Goal: Book appointment/travel/reservation

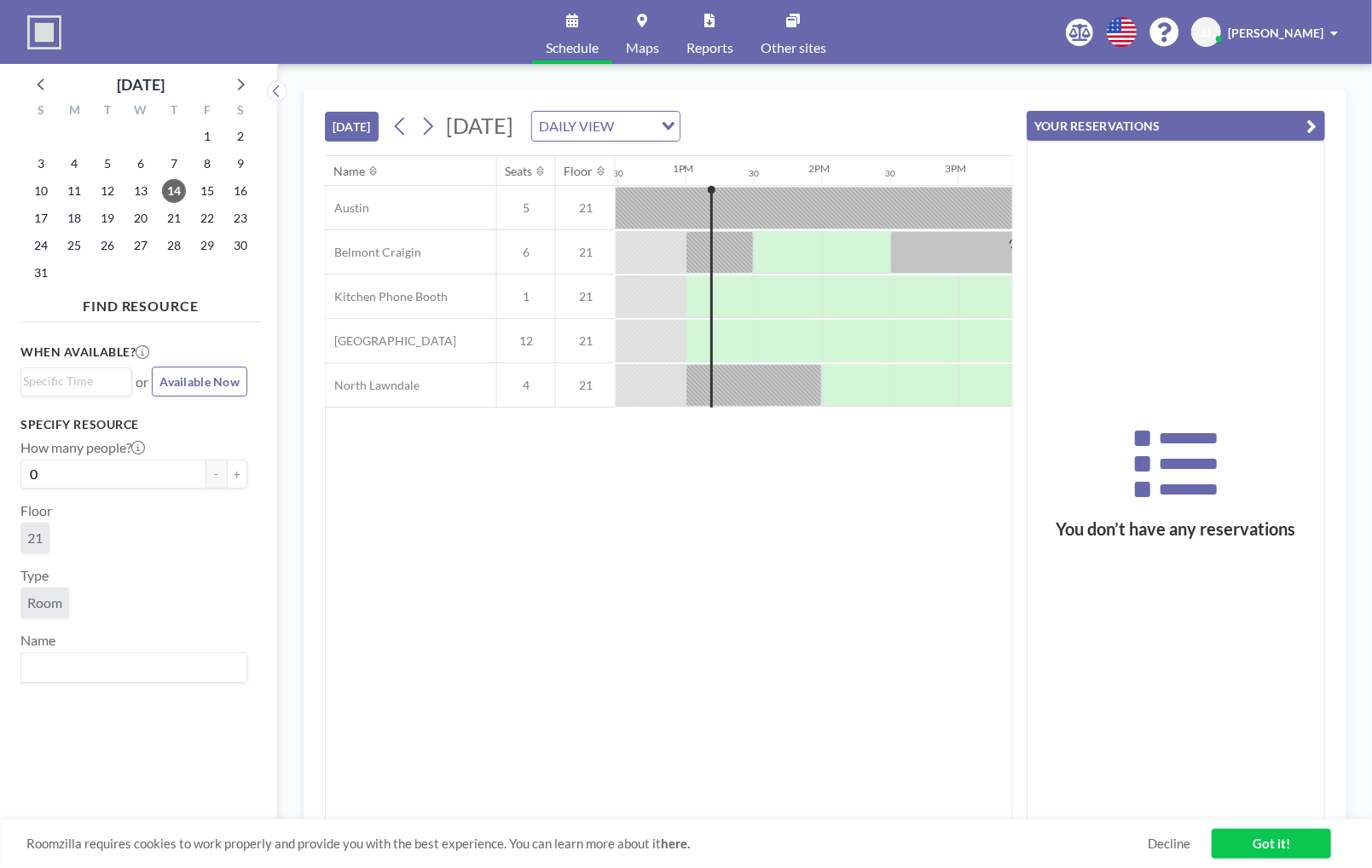
scroll to position [0, 1705]
click at [660, 121] on div "DAILY VIEW" at bounding box center [597, 124] width 128 height 26
click at [765, 174] on li "WEEKLY VIEW" at bounding box center [788, 180] width 147 height 25
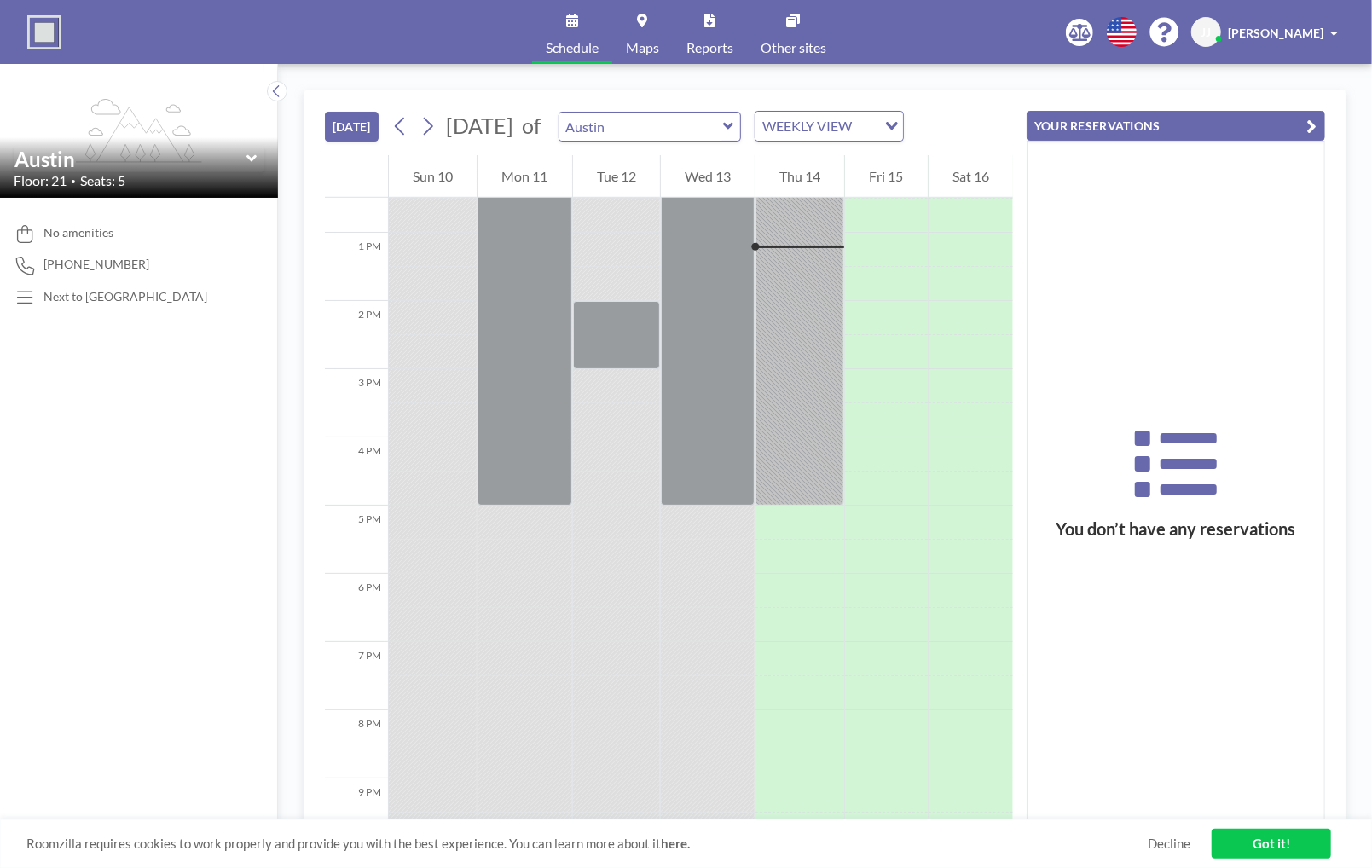
scroll to position [853, 0]
click at [423, 127] on icon at bounding box center [427, 126] width 16 height 26
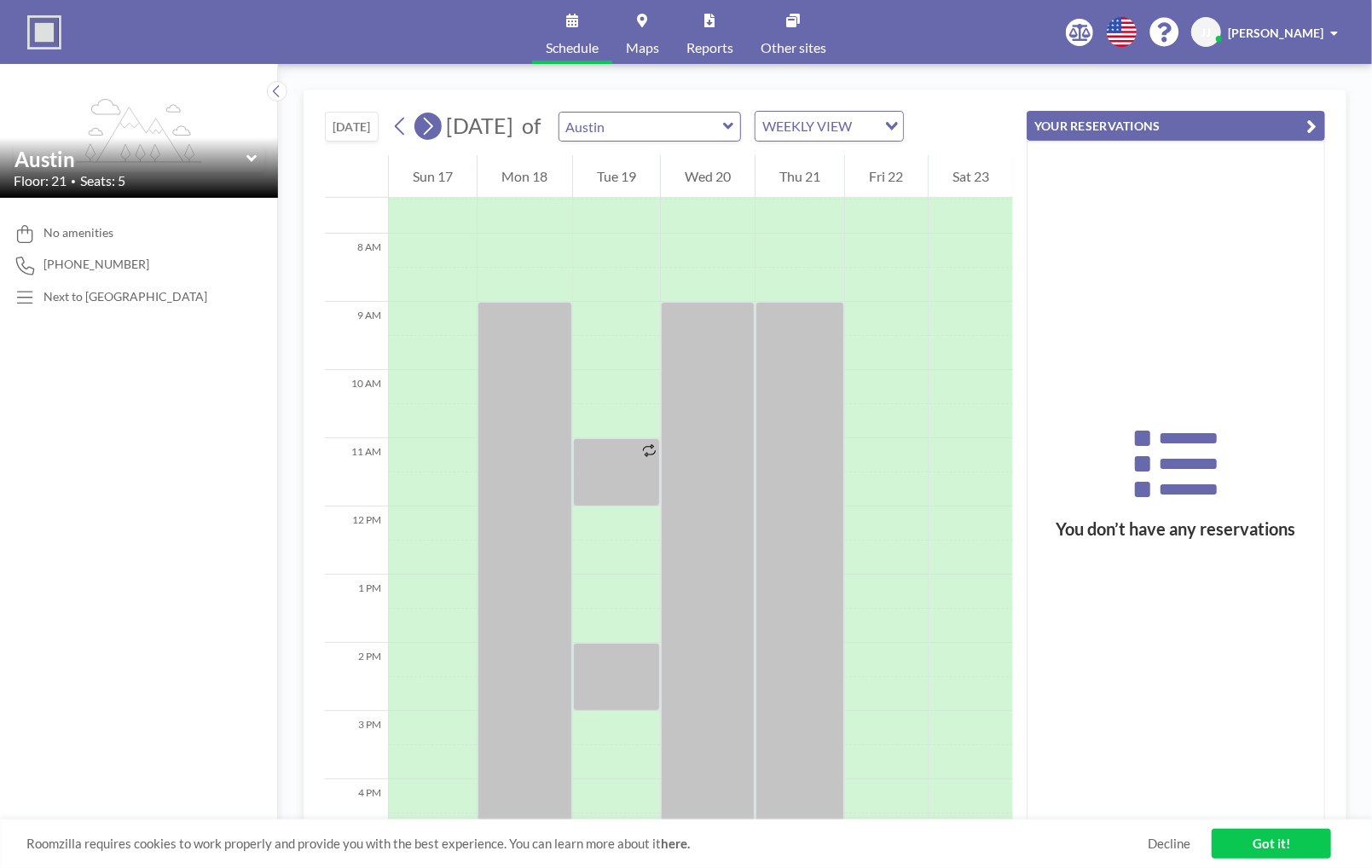
click at [423, 127] on icon at bounding box center [427, 126] width 16 height 26
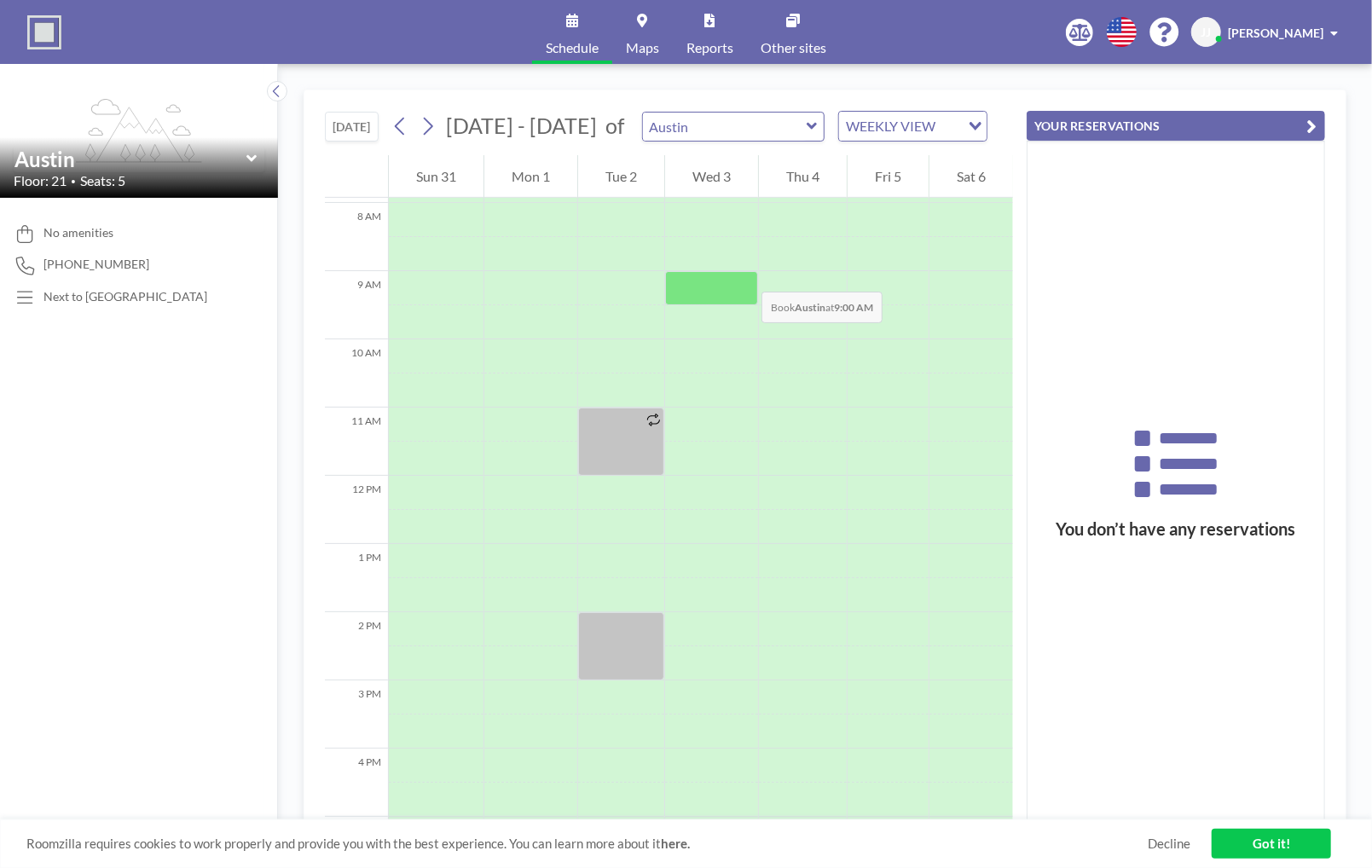
scroll to position [542, 0]
click at [745, 274] on div at bounding box center [711, 287] width 93 height 35
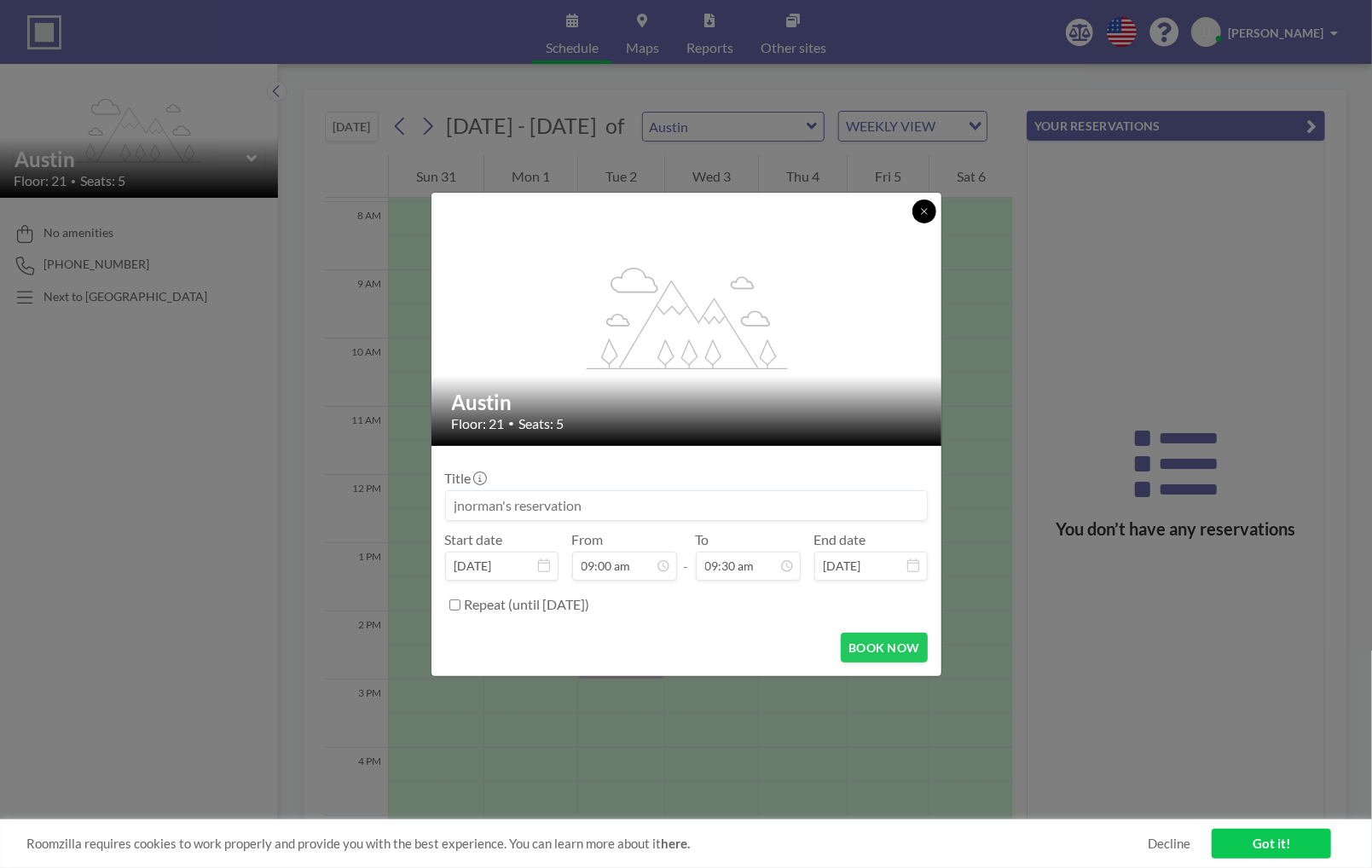
click at [919, 208] on icon at bounding box center [924, 211] width 10 height 10
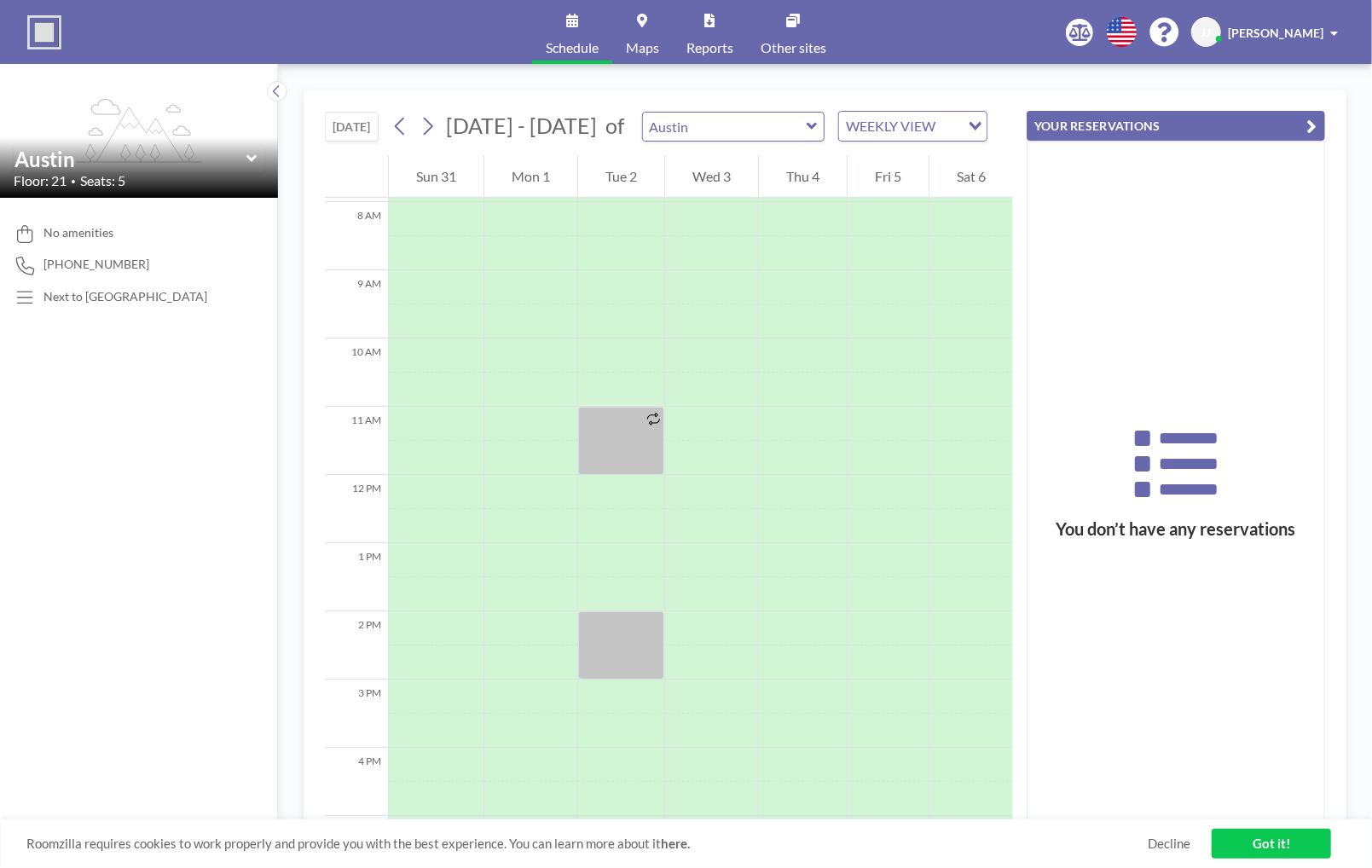
click at [807, 117] on icon at bounding box center [812, 125] width 11 height 17
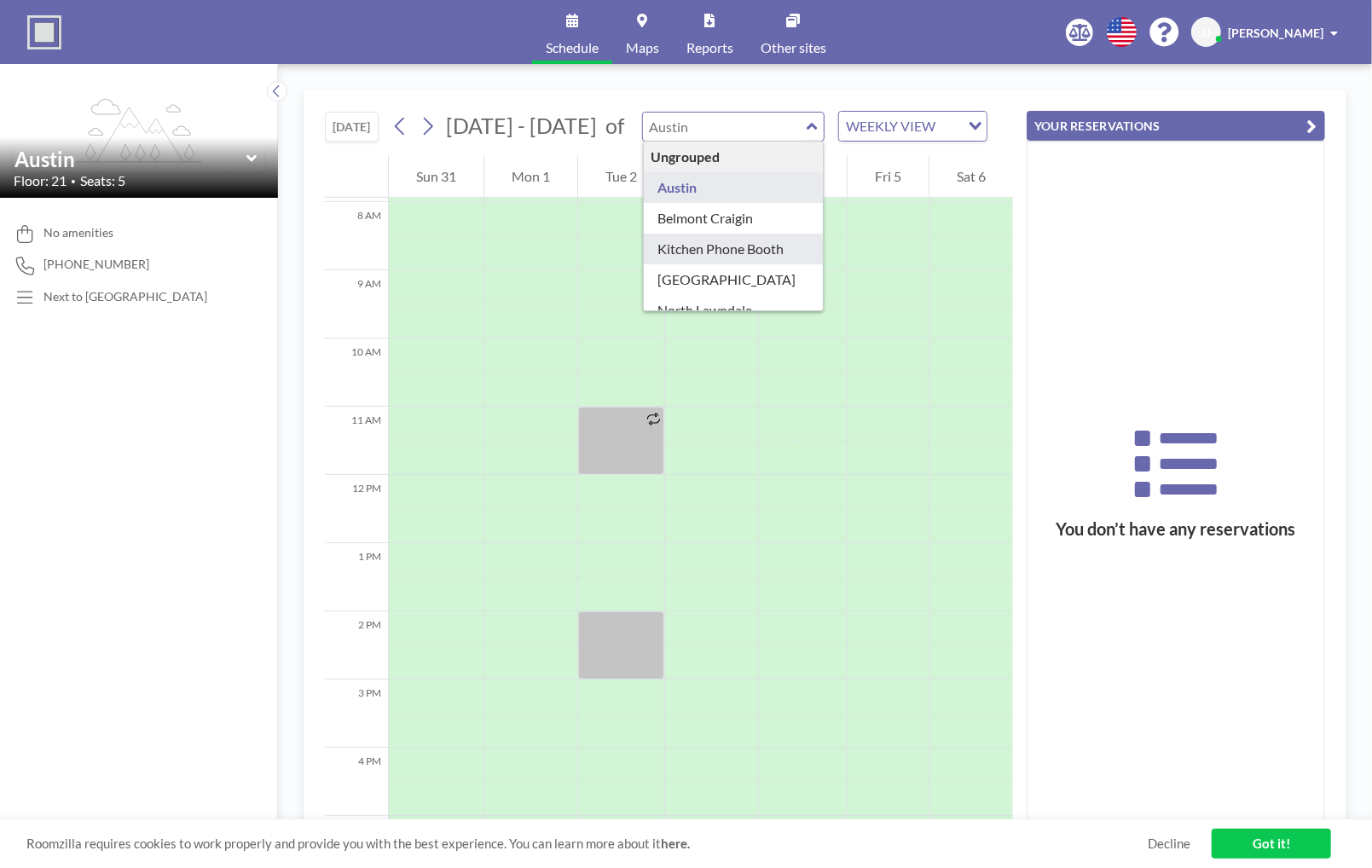
scroll to position [23, 0]
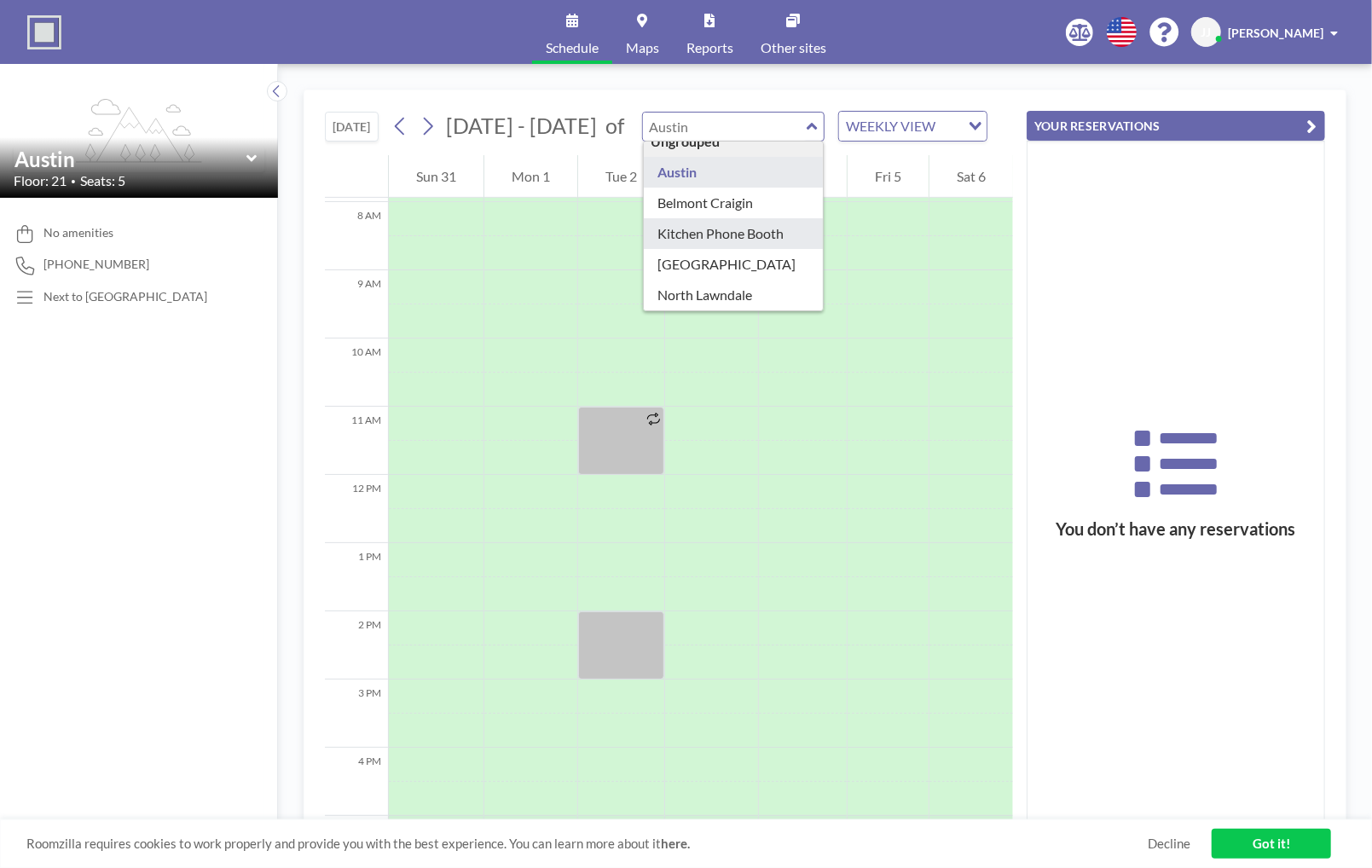
type input "[GEOGRAPHIC_DATA]"
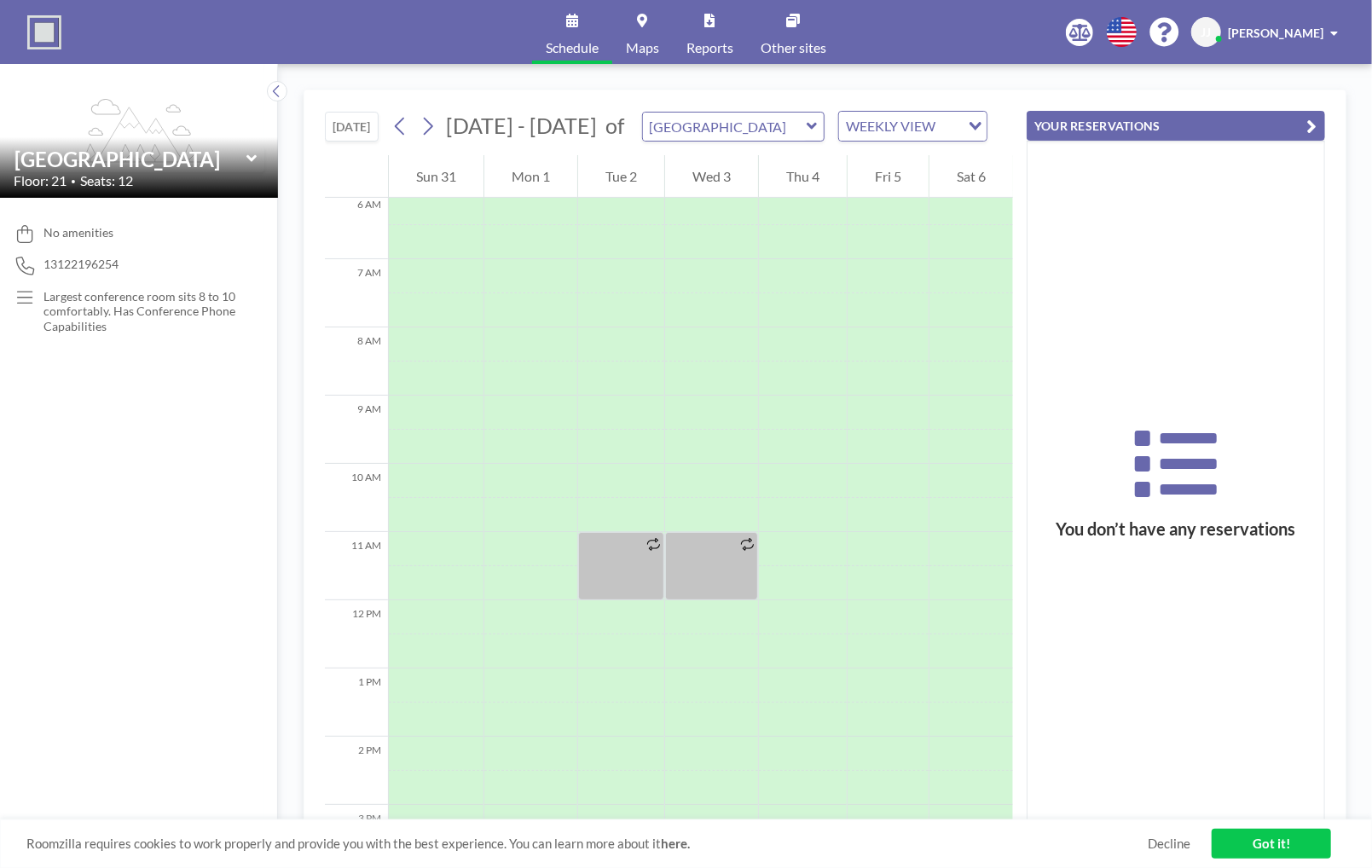
scroll to position [415, 0]
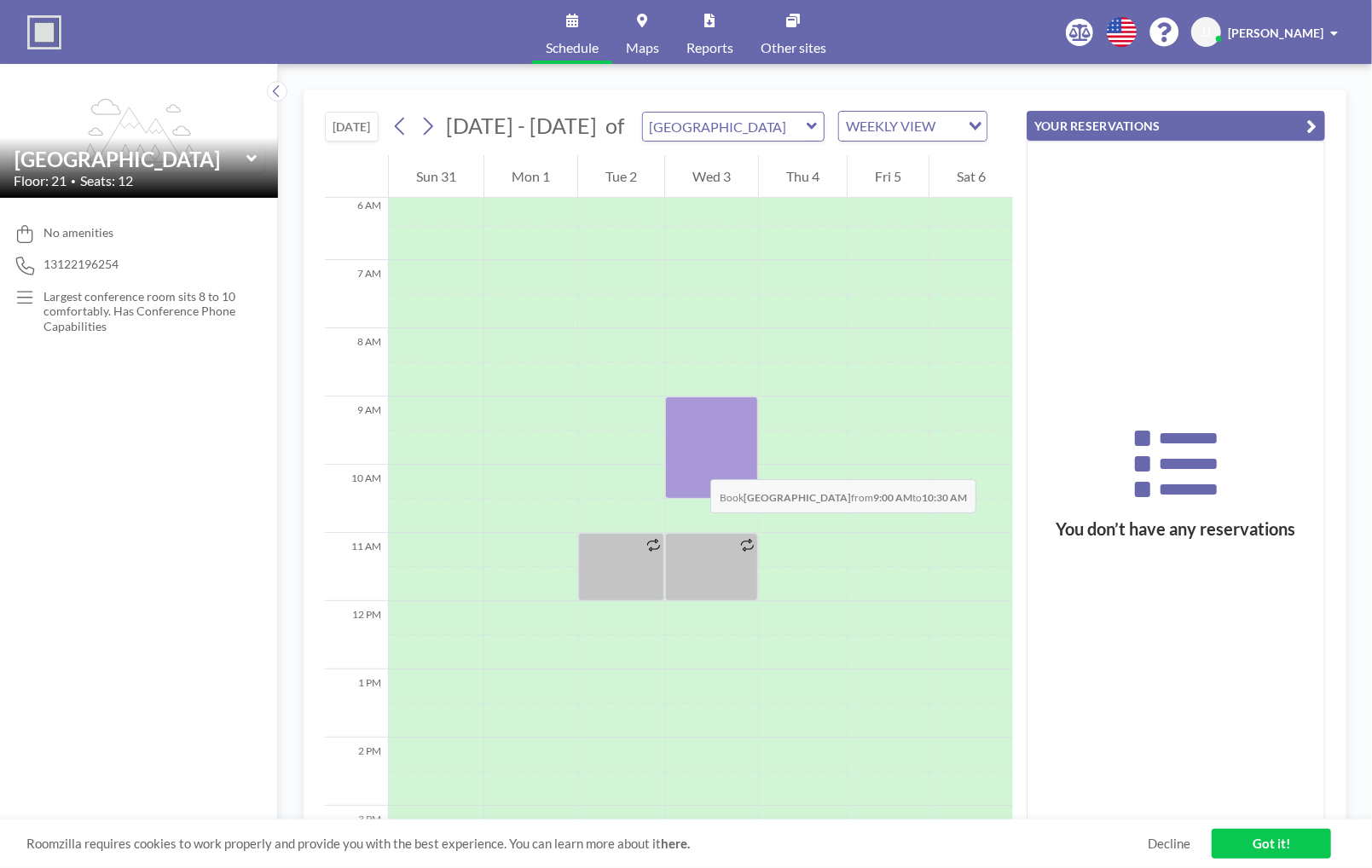
drag, startPoint x: 708, startPoint y: 402, endPoint x: 689, endPoint y: 457, distance: 58.2
click at [689, 457] on div at bounding box center [711, 448] width 93 height 103
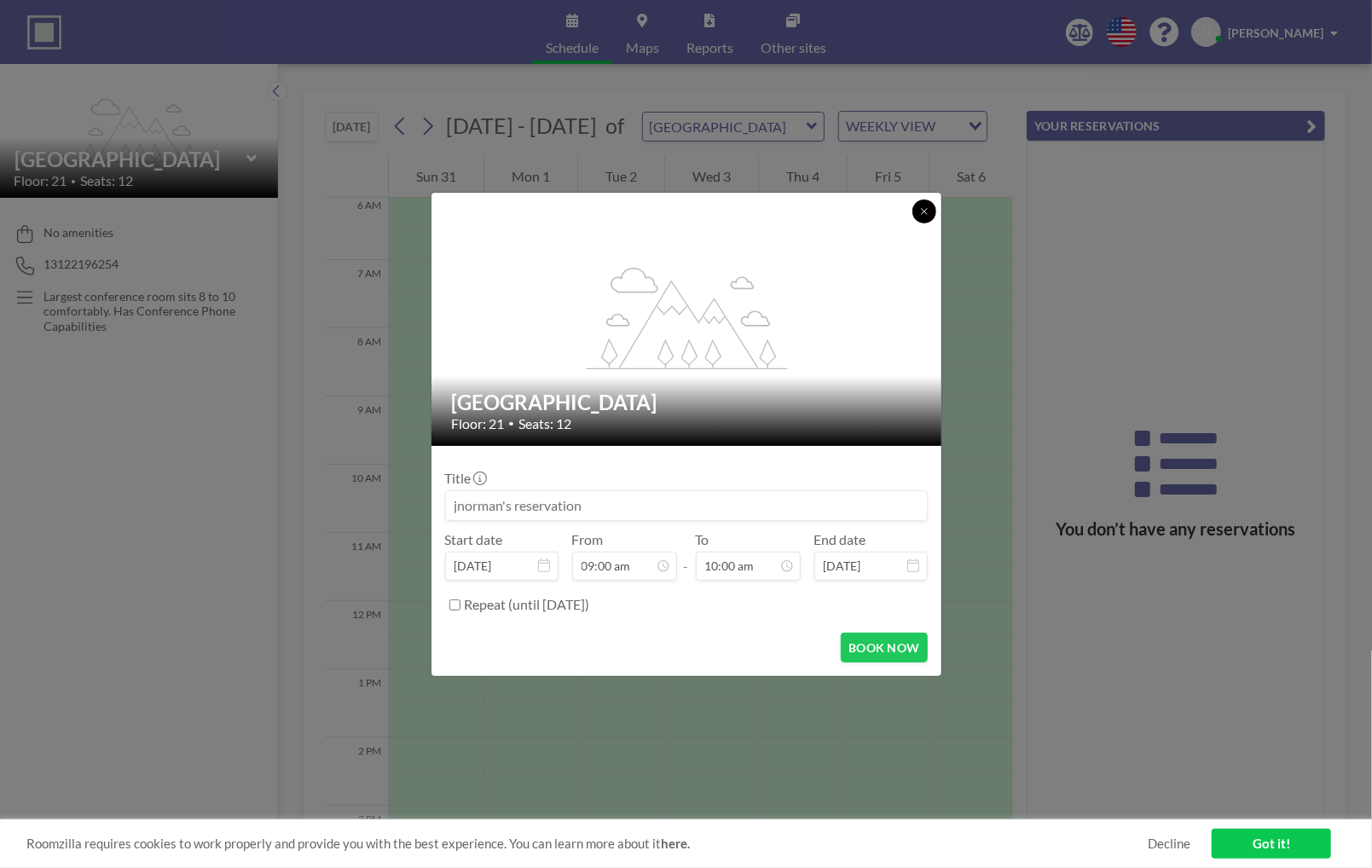
click at [925, 211] on icon at bounding box center [924, 211] width 10 height 10
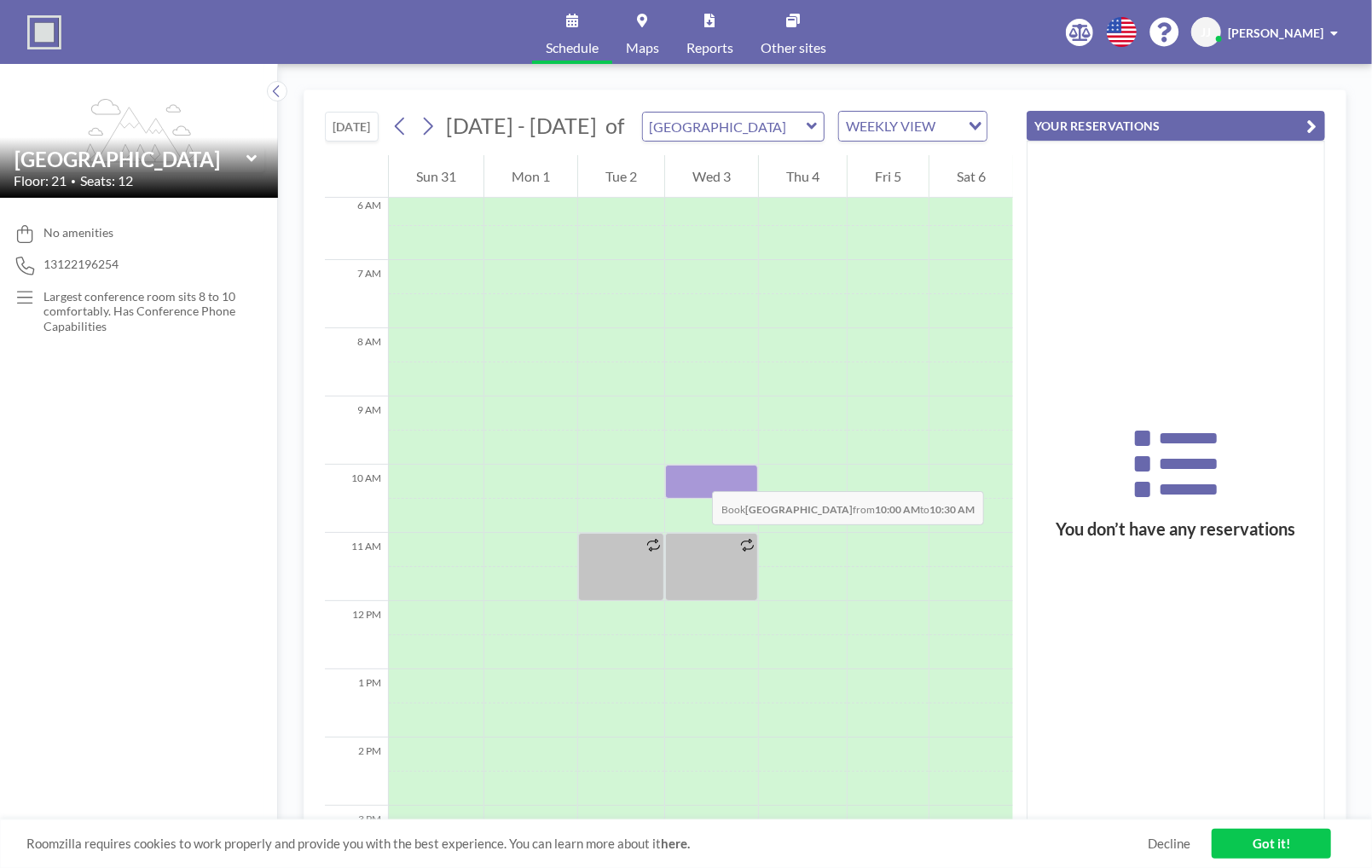
click at [695, 474] on div at bounding box center [711, 481] width 93 height 35
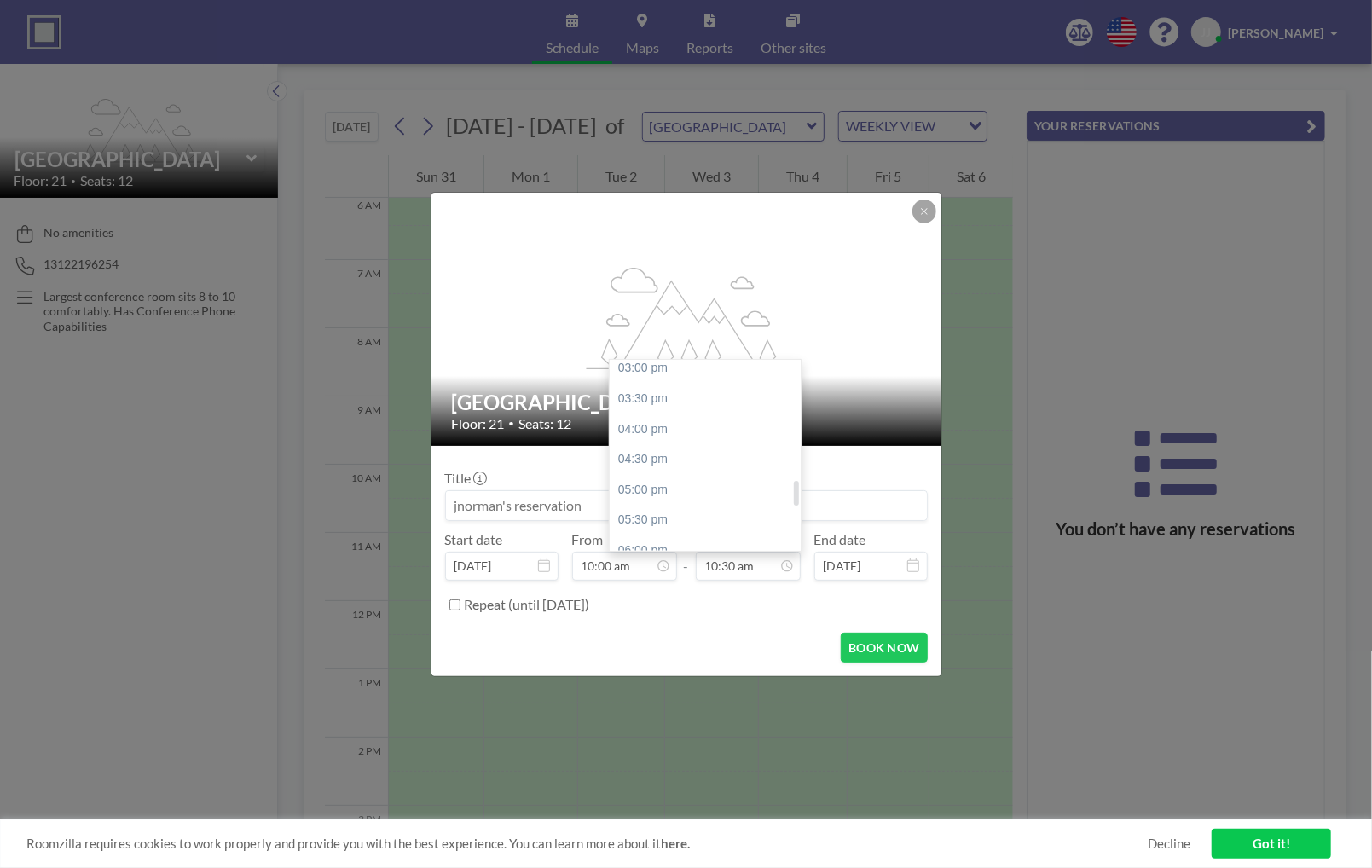
scroll to position [929, 0]
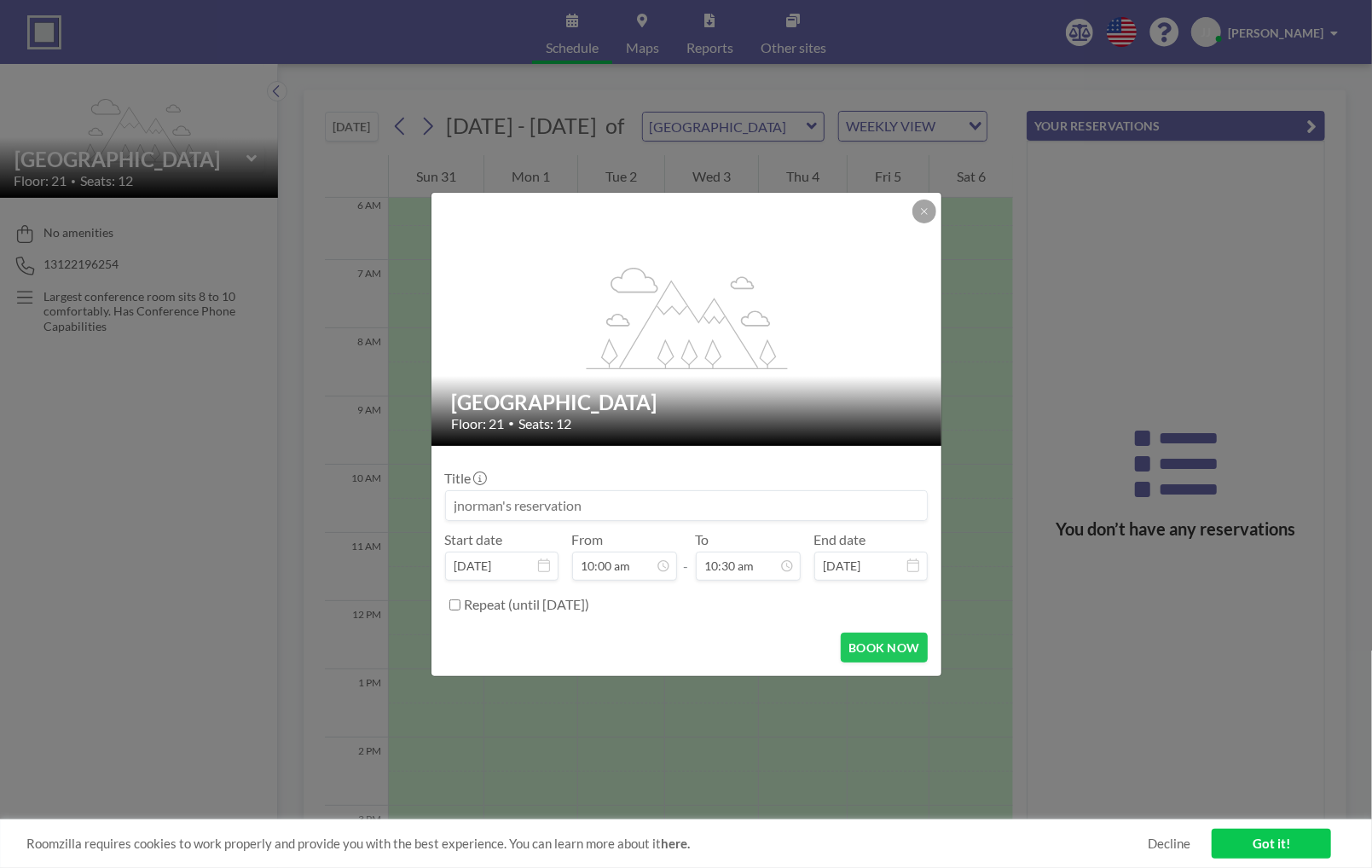
click at [844, 457] on form "Title Start date [DATE] From 10:00 am - To 10:30 am End date [DATE] Repeat (unt…" at bounding box center [686, 560] width 510 height 230
click at [927, 206] on icon at bounding box center [924, 211] width 10 height 10
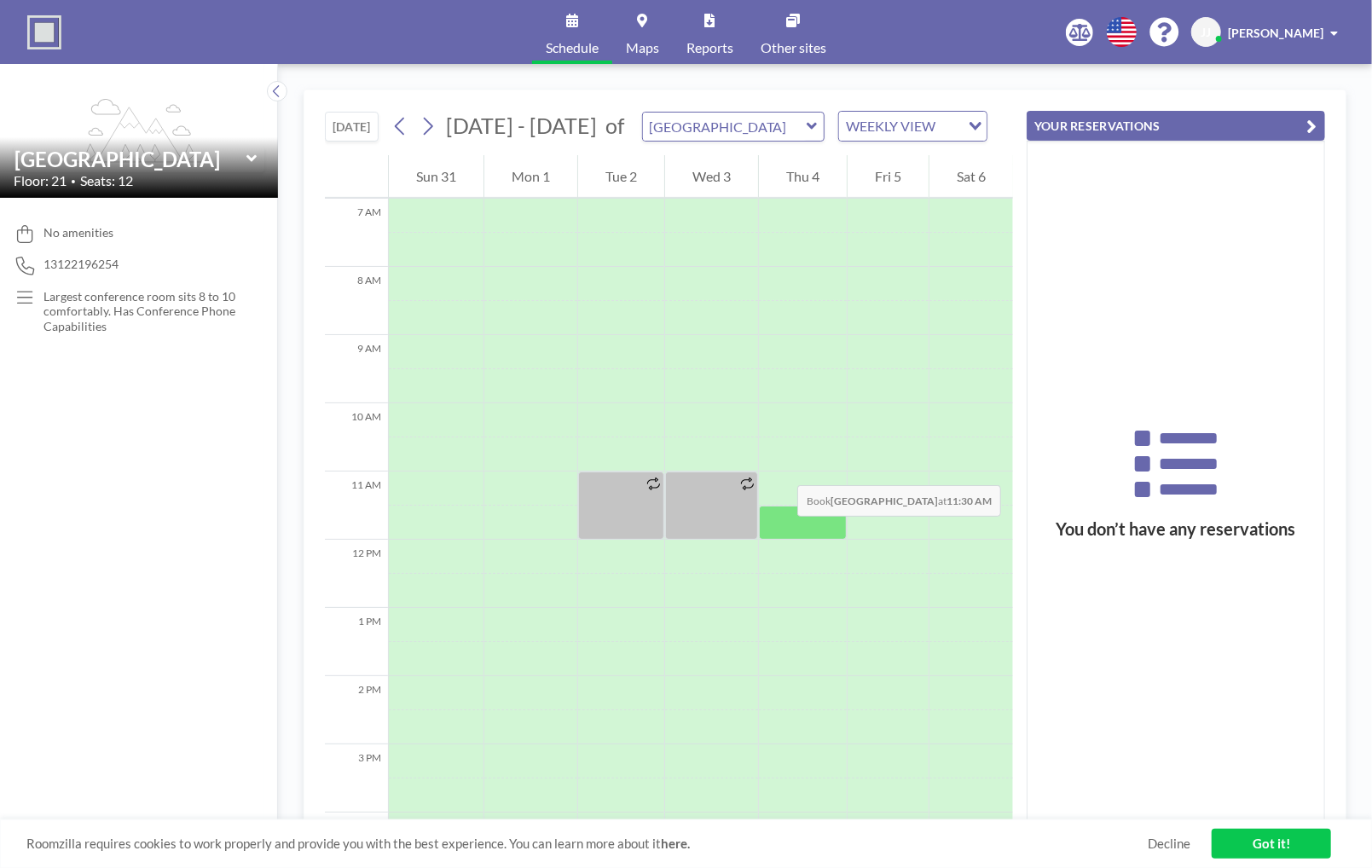
scroll to position [462, 0]
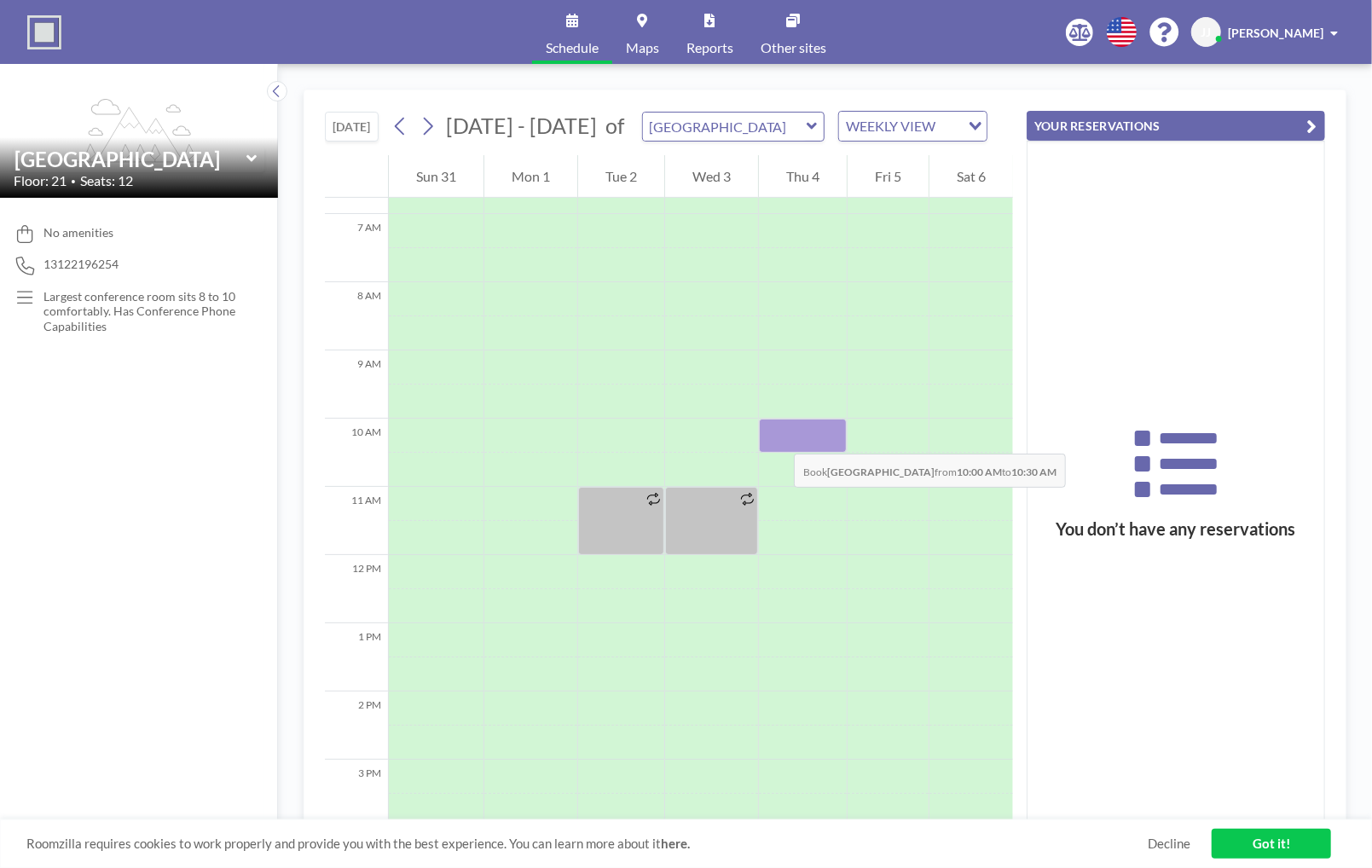
click at [777, 437] on div at bounding box center [802, 436] width 88 height 35
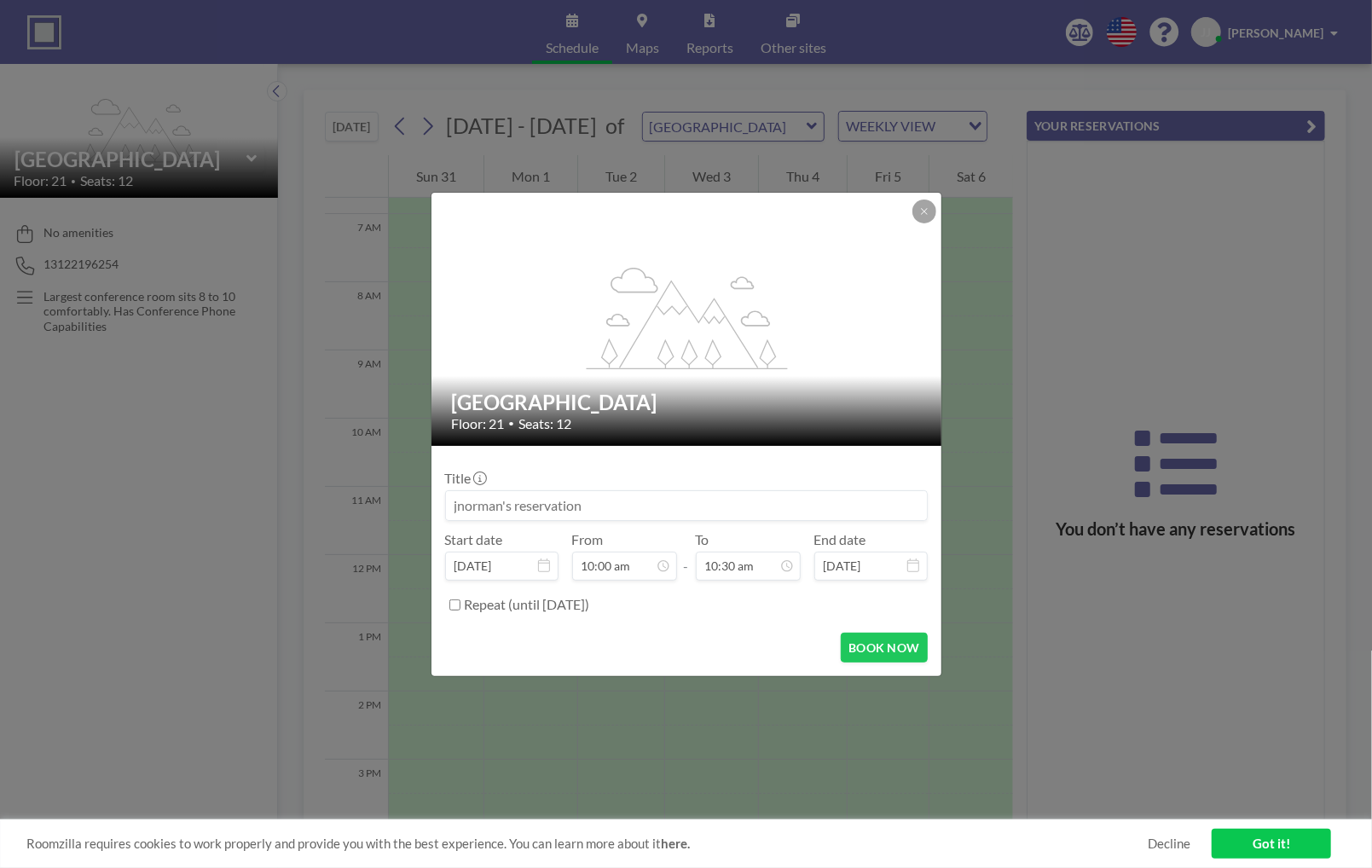
click at [640, 511] on input at bounding box center [686, 505] width 481 height 29
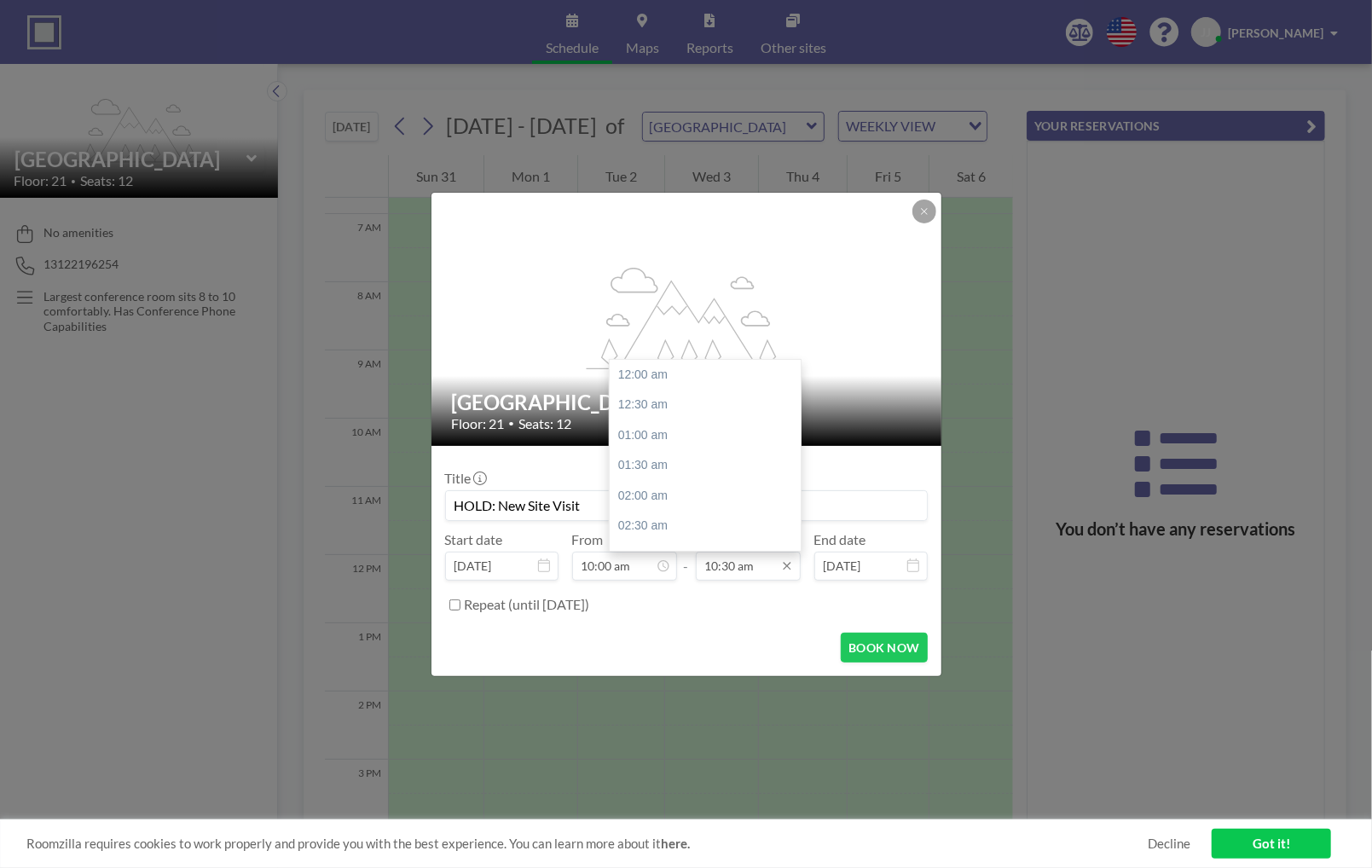
scroll to position [637, 0]
type input "HOLD: New Site Visit"
click at [721, 570] on input "10:30 am" at bounding box center [749, 565] width 105 height 29
click at [636, 477] on div "06:00 pm" at bounding box center [709, 484] width 199 height 31
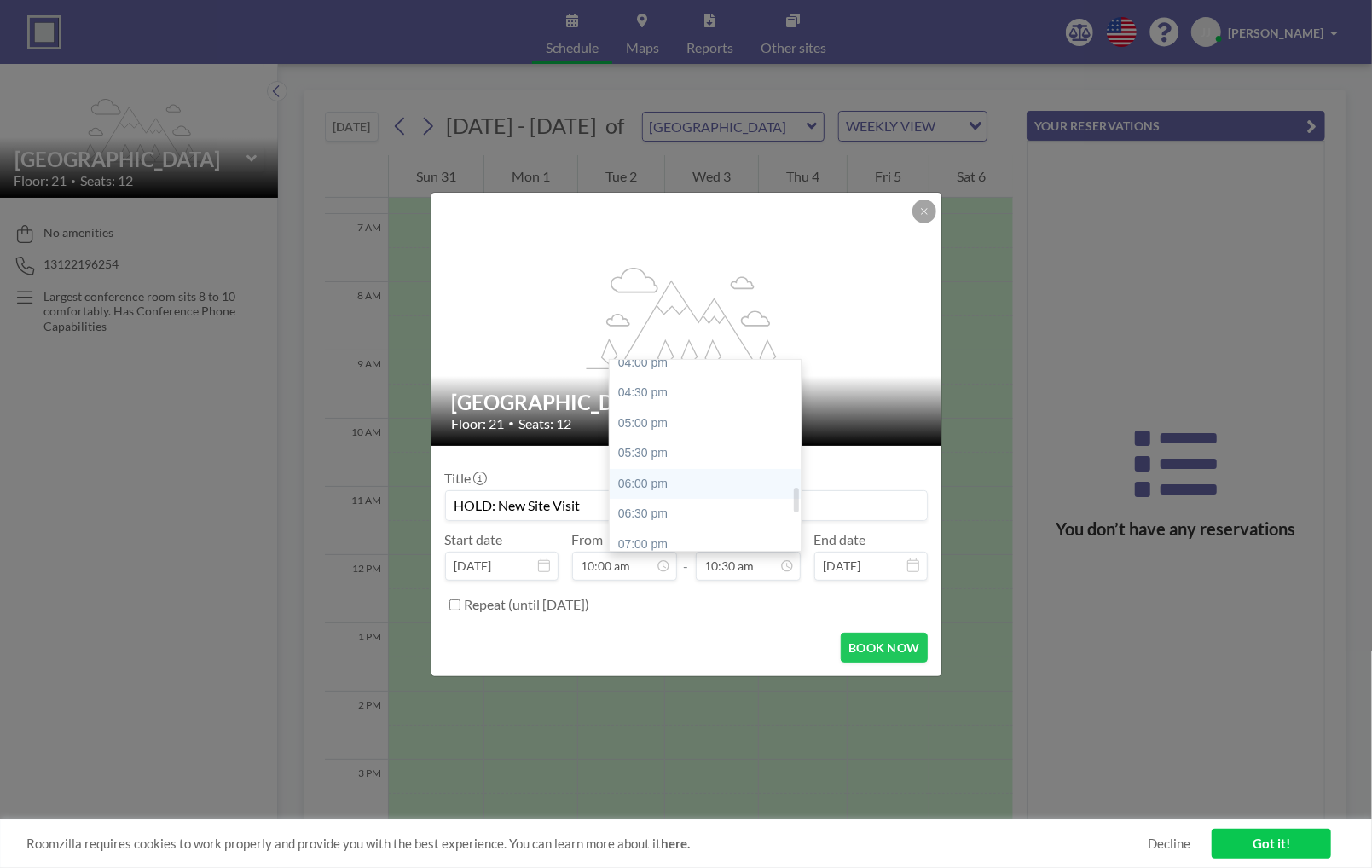
type input "06:00 pm"
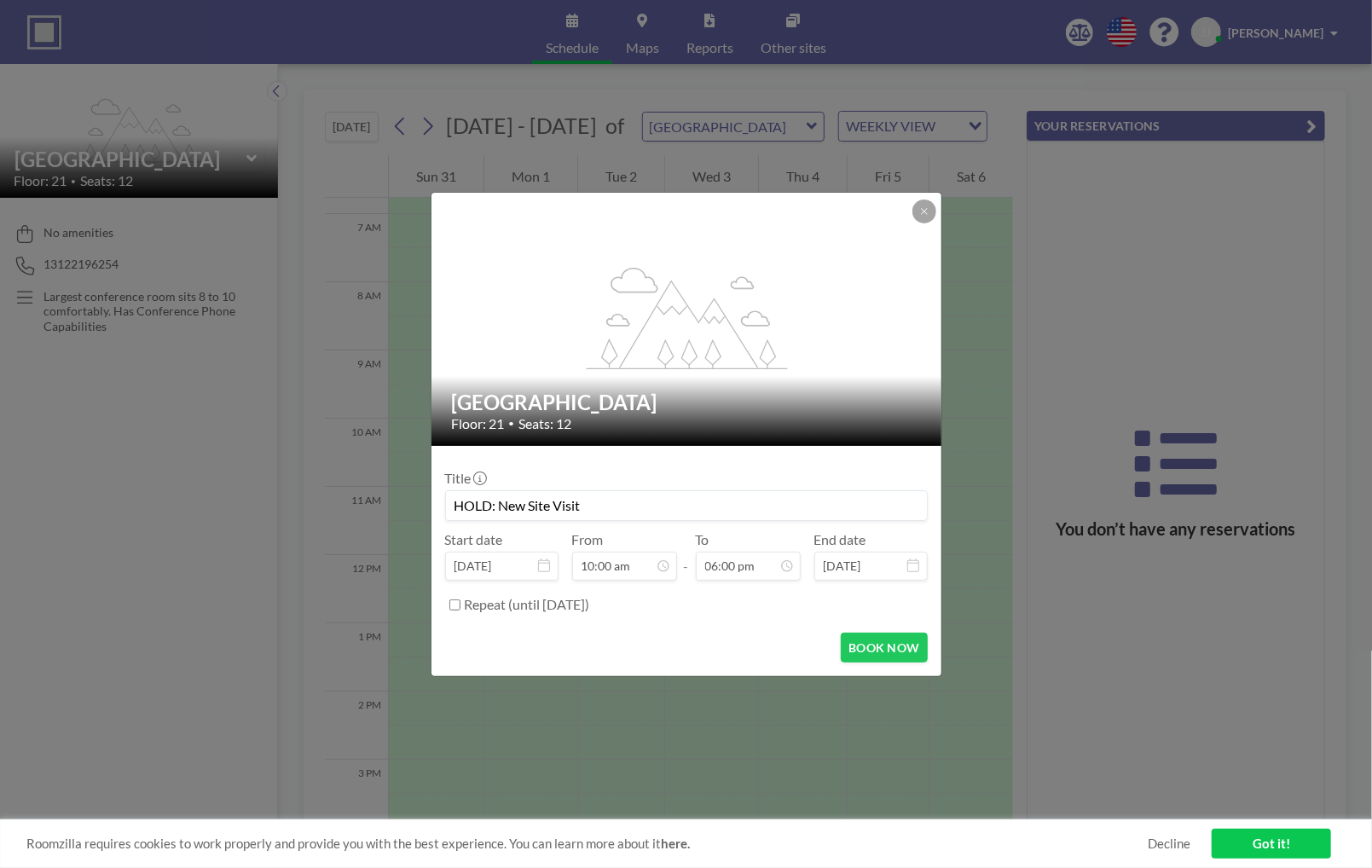
scroll to position [1093, 0]
click at [881, 652] on button "BOOK NOW" at bounding box center [883, 648] width 86 height 30
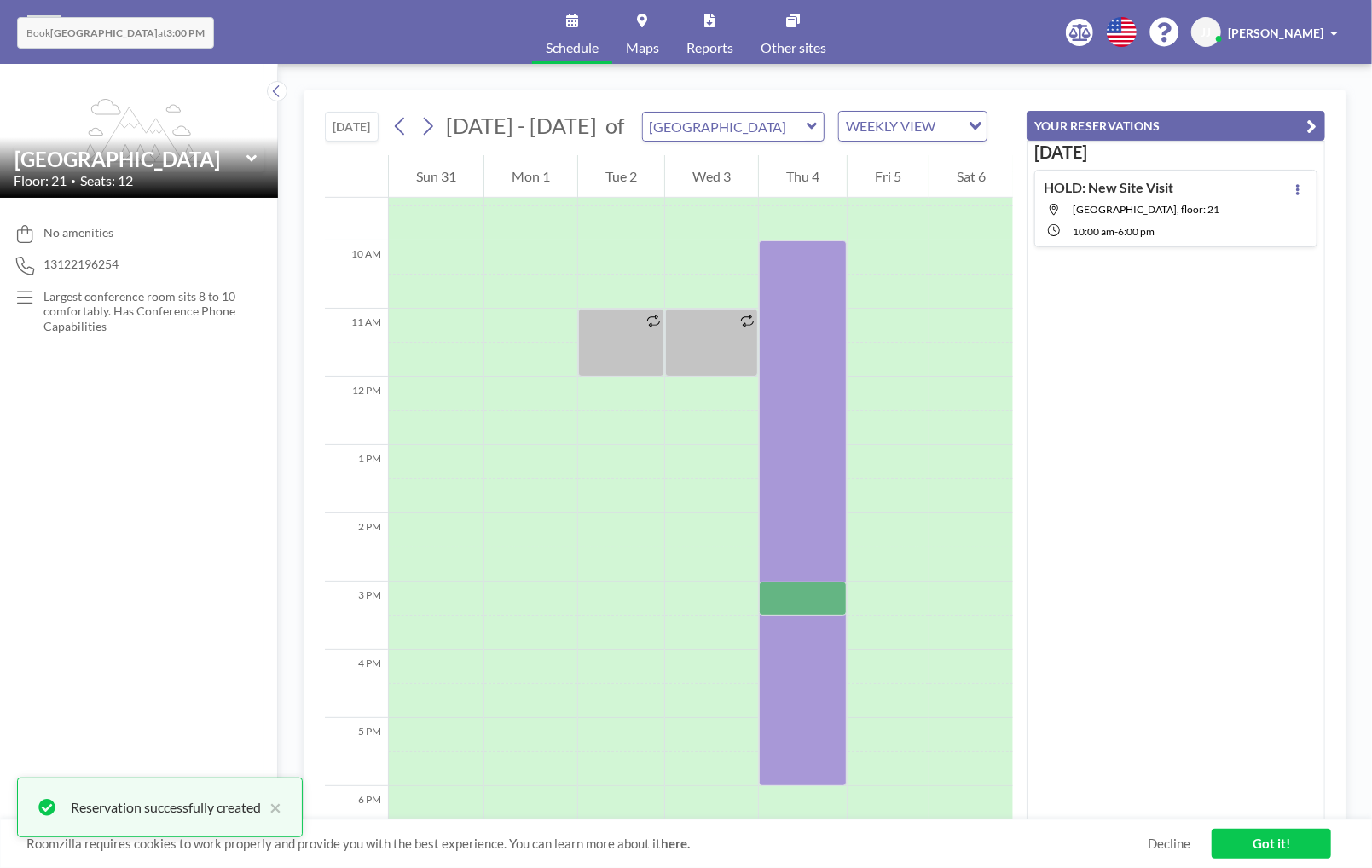
scroll to position [554, 0]
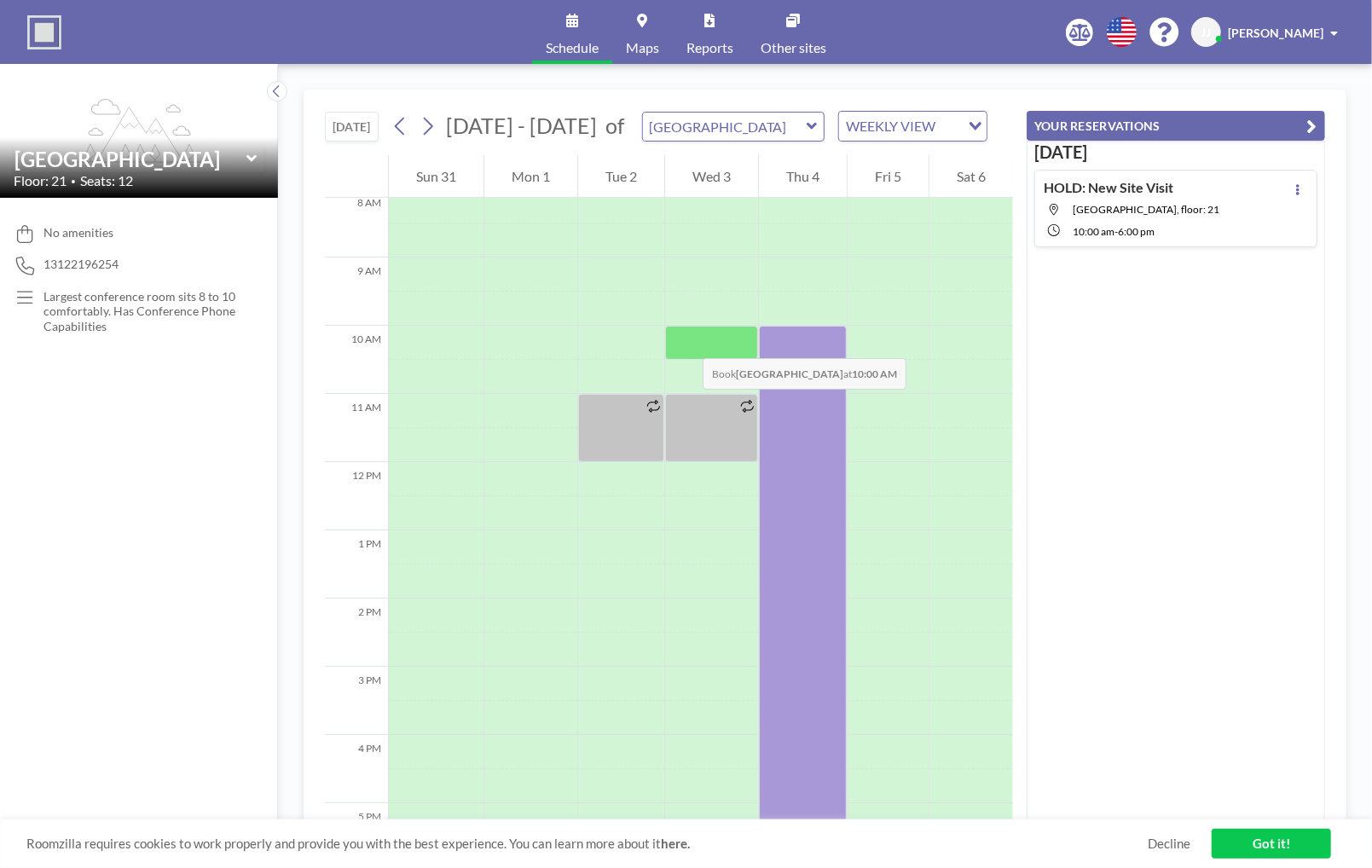
click at [686, 341] on div at bounding box center [711, 342] width 93 height 35
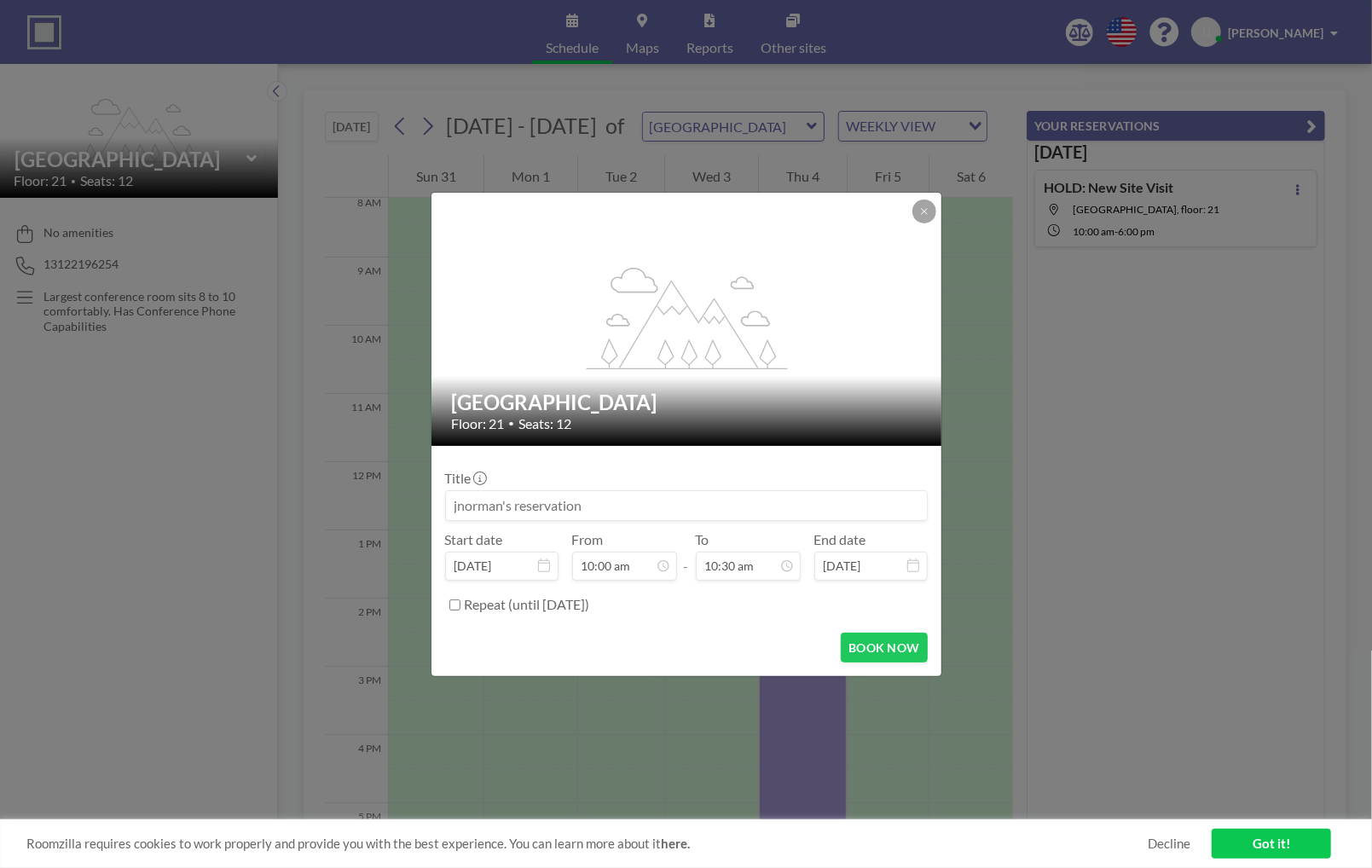
click at [502, 499] on input at bounding box center [686, 505] width 481 height 29
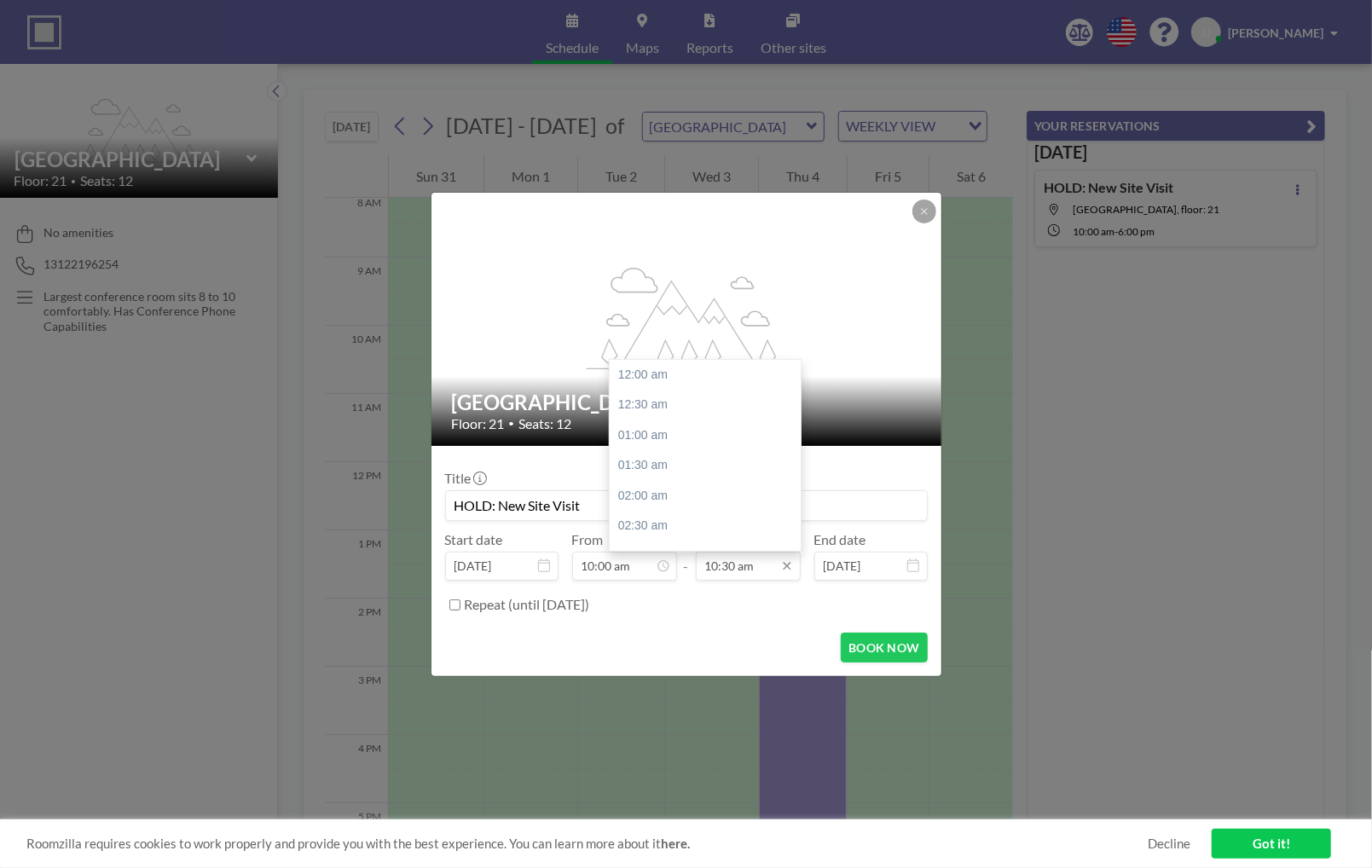
scroll to position [637, 0]
type input "HOLD: New Site Visit"
click at [755, 571] on input "10:30 am" at bounding box center [749, 565] width 105 height 29
click at [660, 406] on div "11:00 am" at bounding box center [709, 405] width 199 height 31
type input "11:00 am"
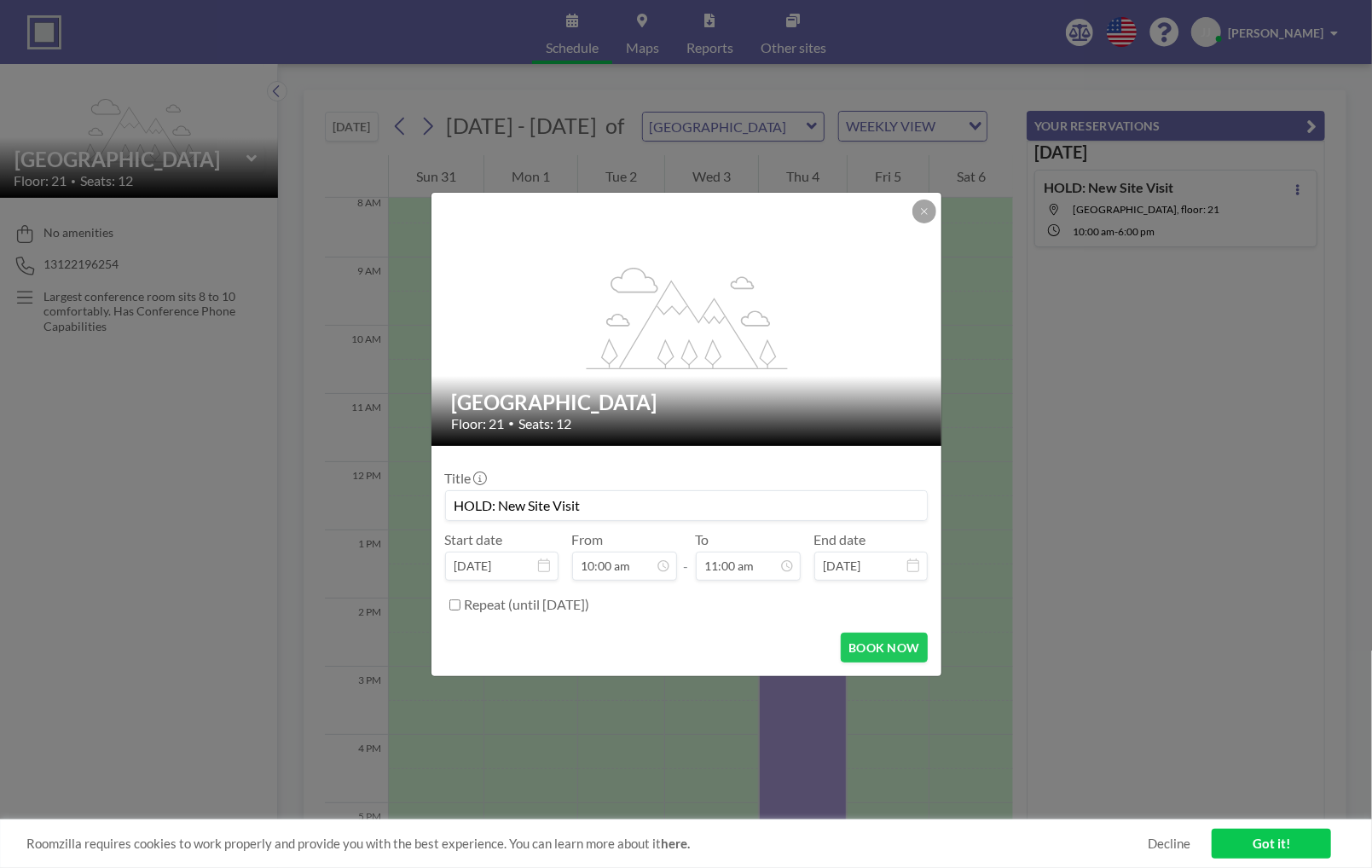
drag, startPoint x: 597, startPoint y: 504, endPoint x: 410, endPoint y: 478, distance: 188.8
click at [410, 478] on div "flex-grow: 1.2; Little Village Floor: 21 • Seats: 12 Title HOLD: New Site Visit…" at bounding box center [686, 434] width 1372 height 868
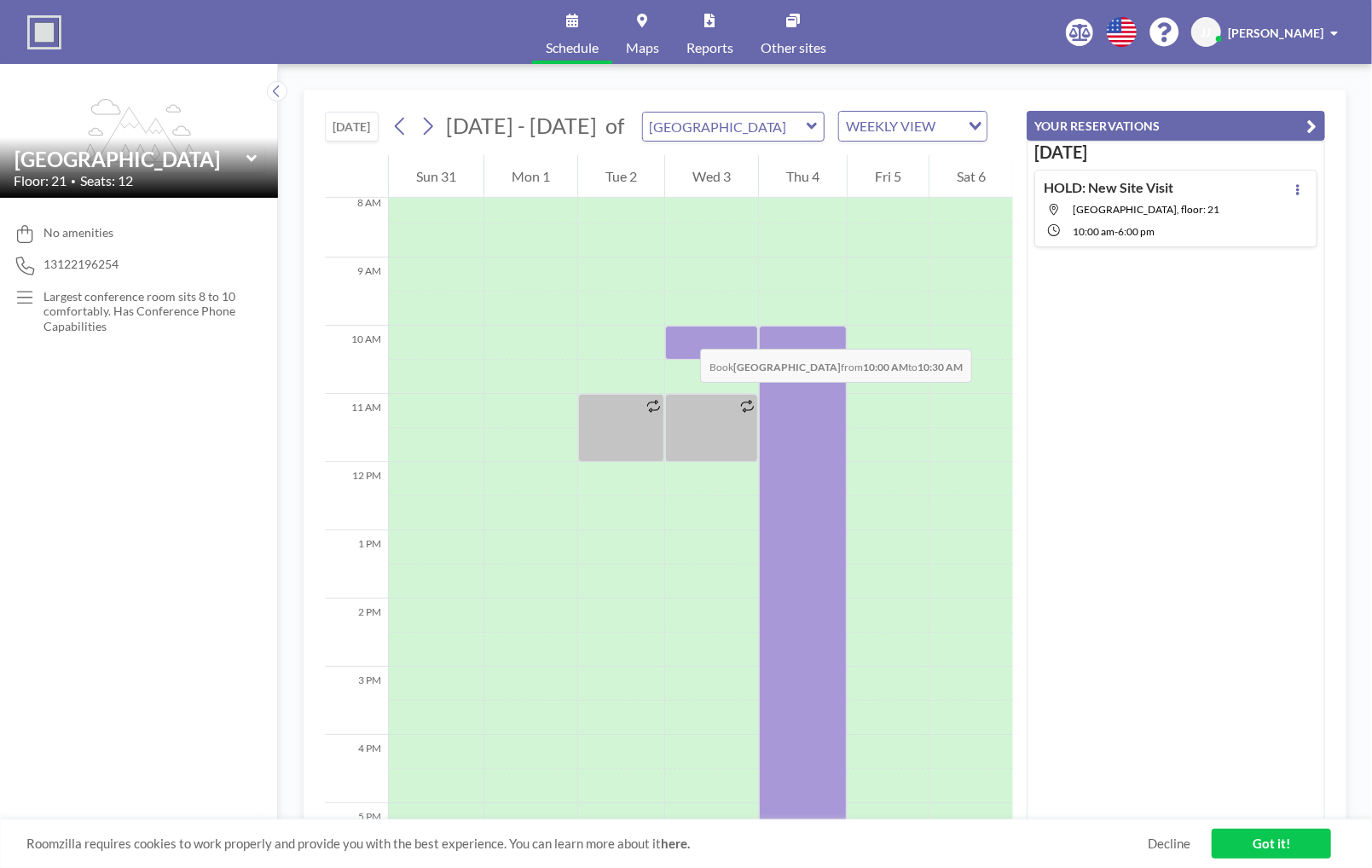
click at [684, 331] on div at bounding box center [711, 342] width 93 height 35
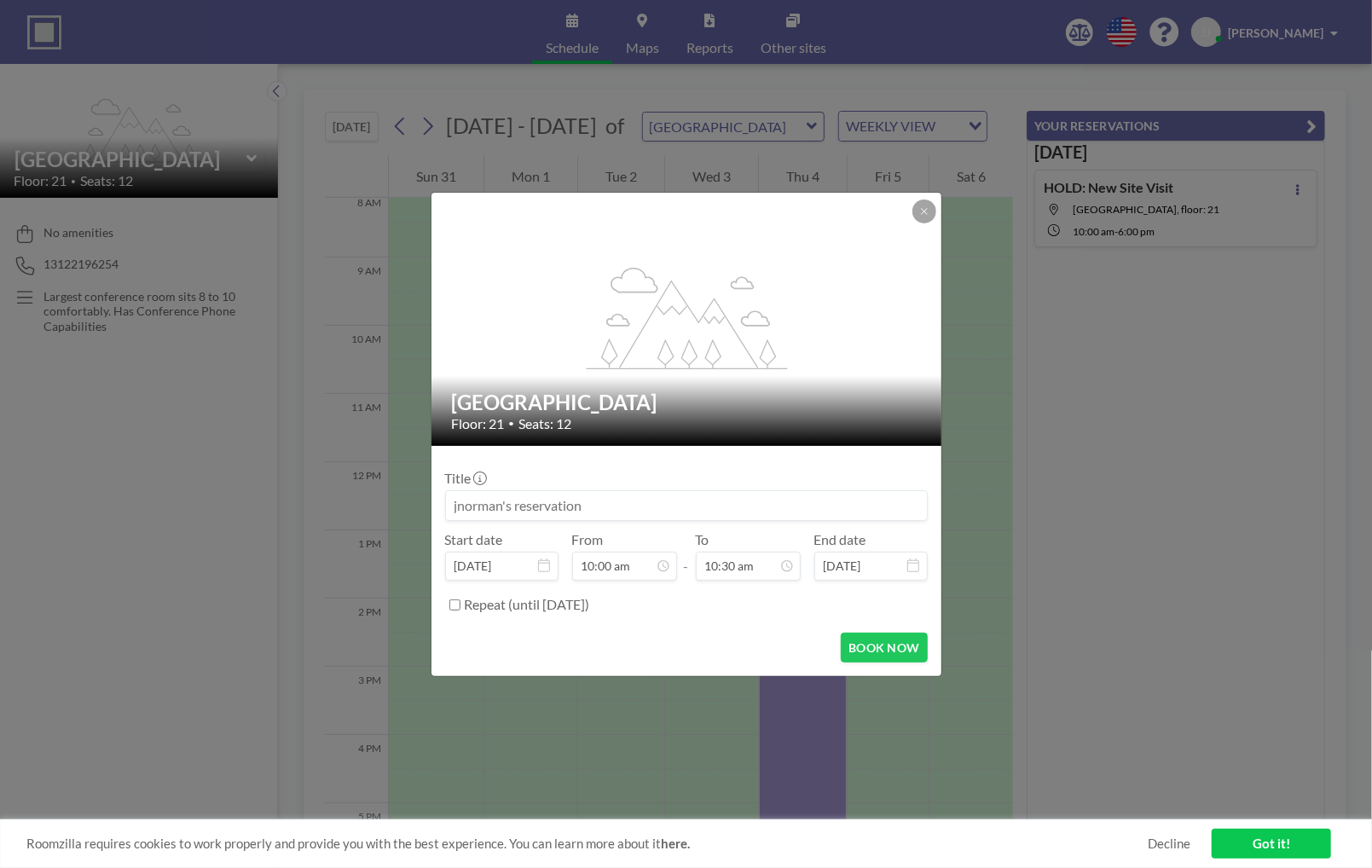
click at [548, 516] on input at bounding box center [686, 505] width 481 height 29
click at [461, 510] on input "New Site Visit" at bounding box center [686, 505] width 481 height 29
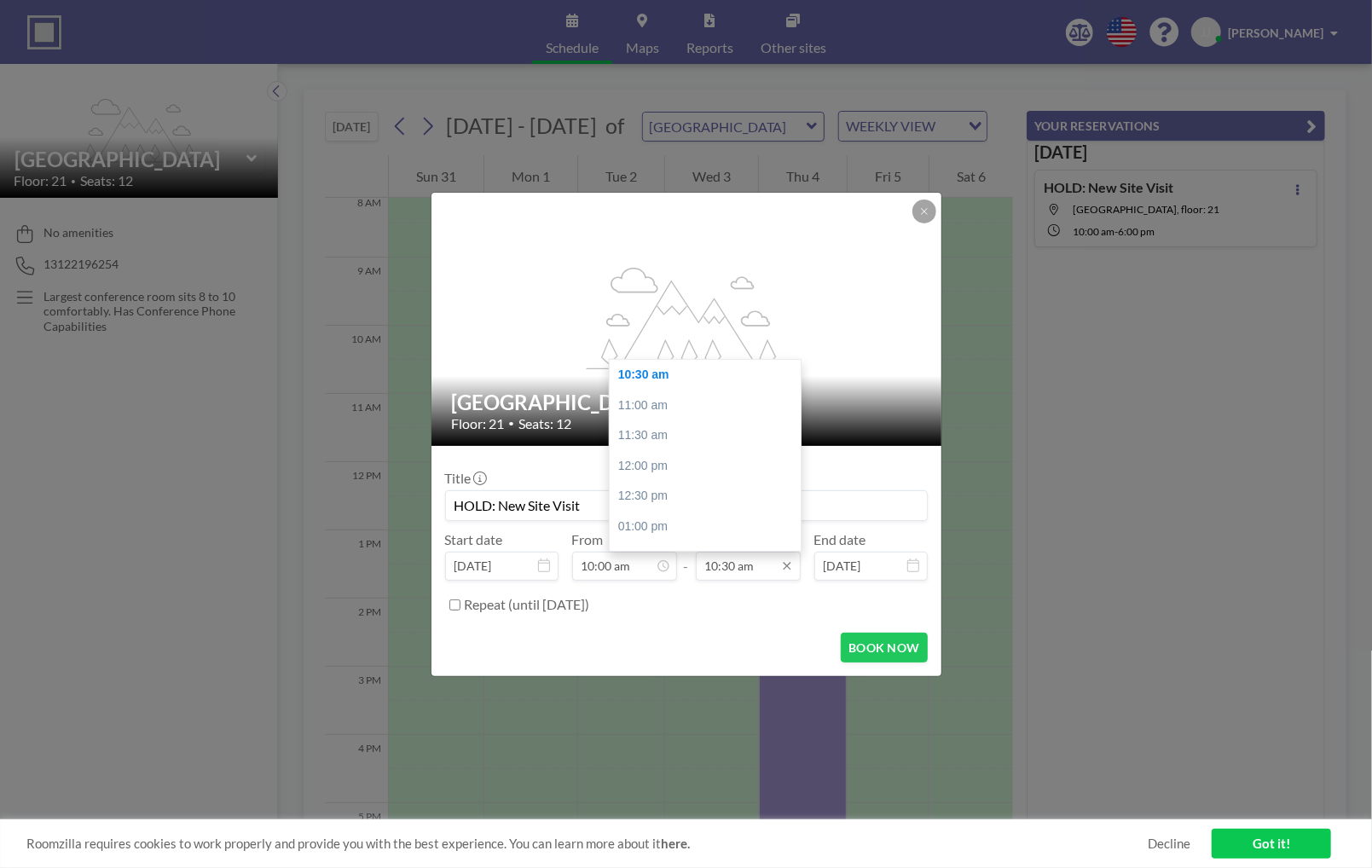
type input "HOLD: New Site Visit"
click at [742, 571] on input "10:30 am" at bounding box center [749, 565] width 105 height 29
click at [644, 398] on div "11:00 am" at bounding box center [709, 405] width 199 height 31
type input "11:00 am"
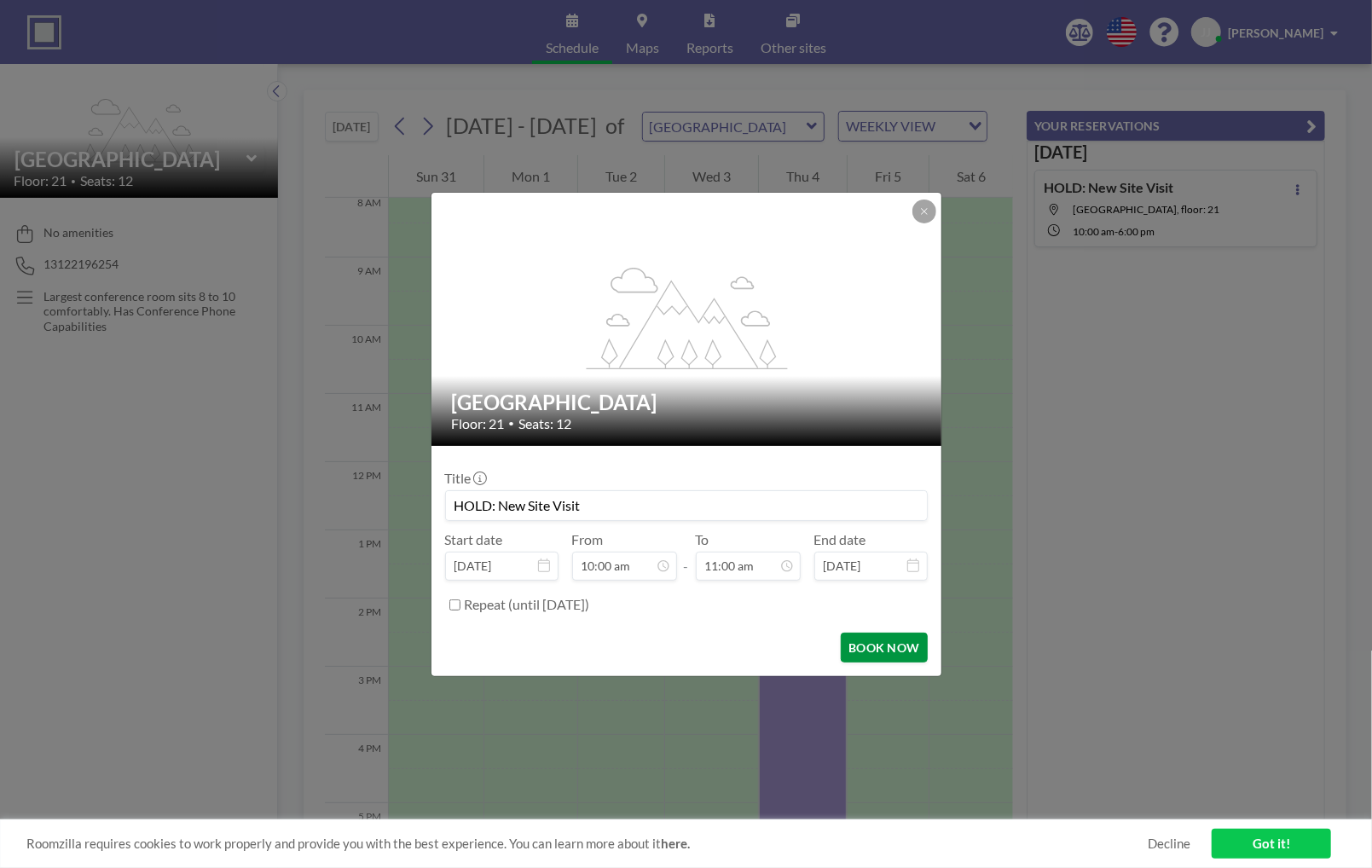
click at [888, 645] on button "BOOK NOW" at bounding box center [883, 648] width 86 height 30
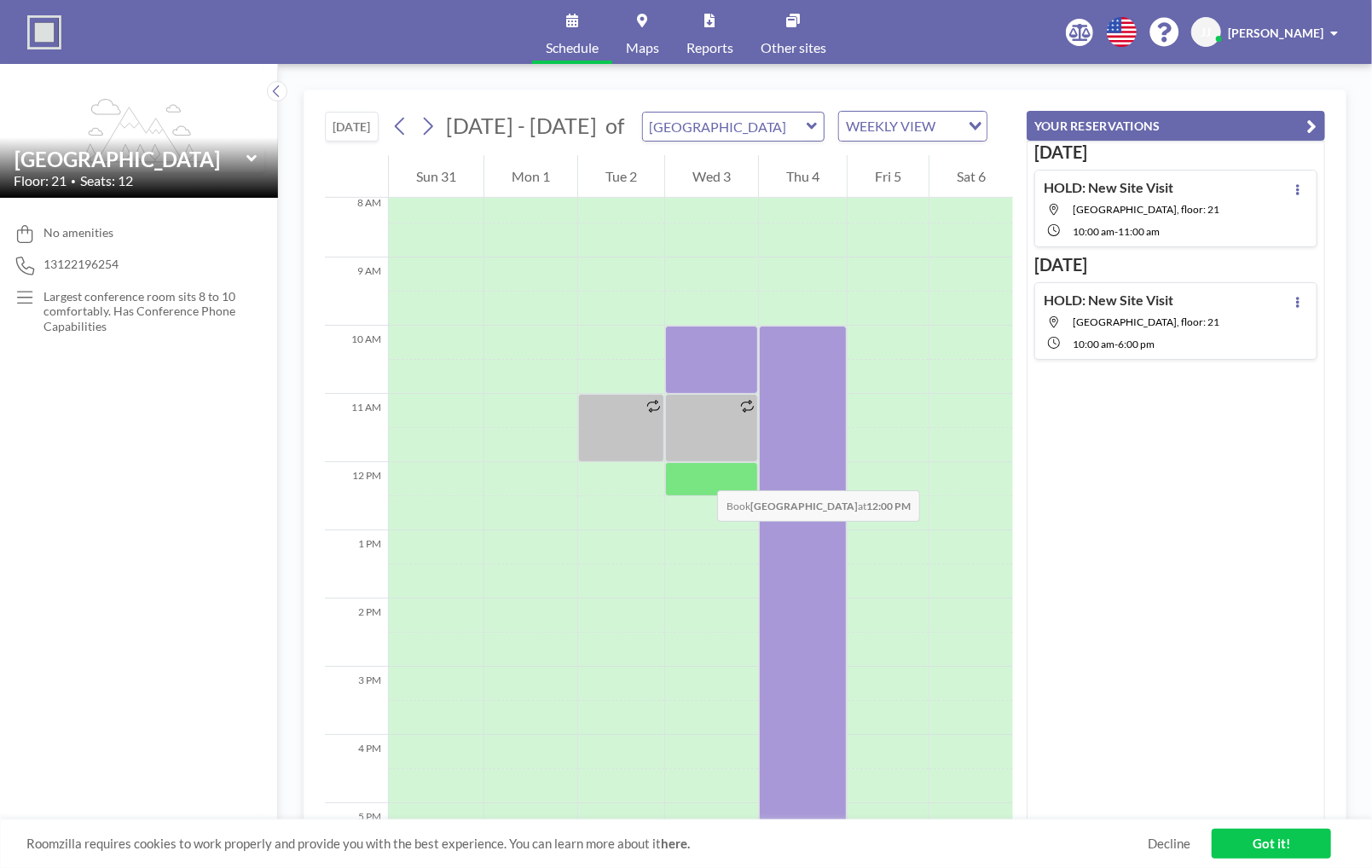
click at [700, 473] on div at bounding box center [711, 479] width 93 height 35
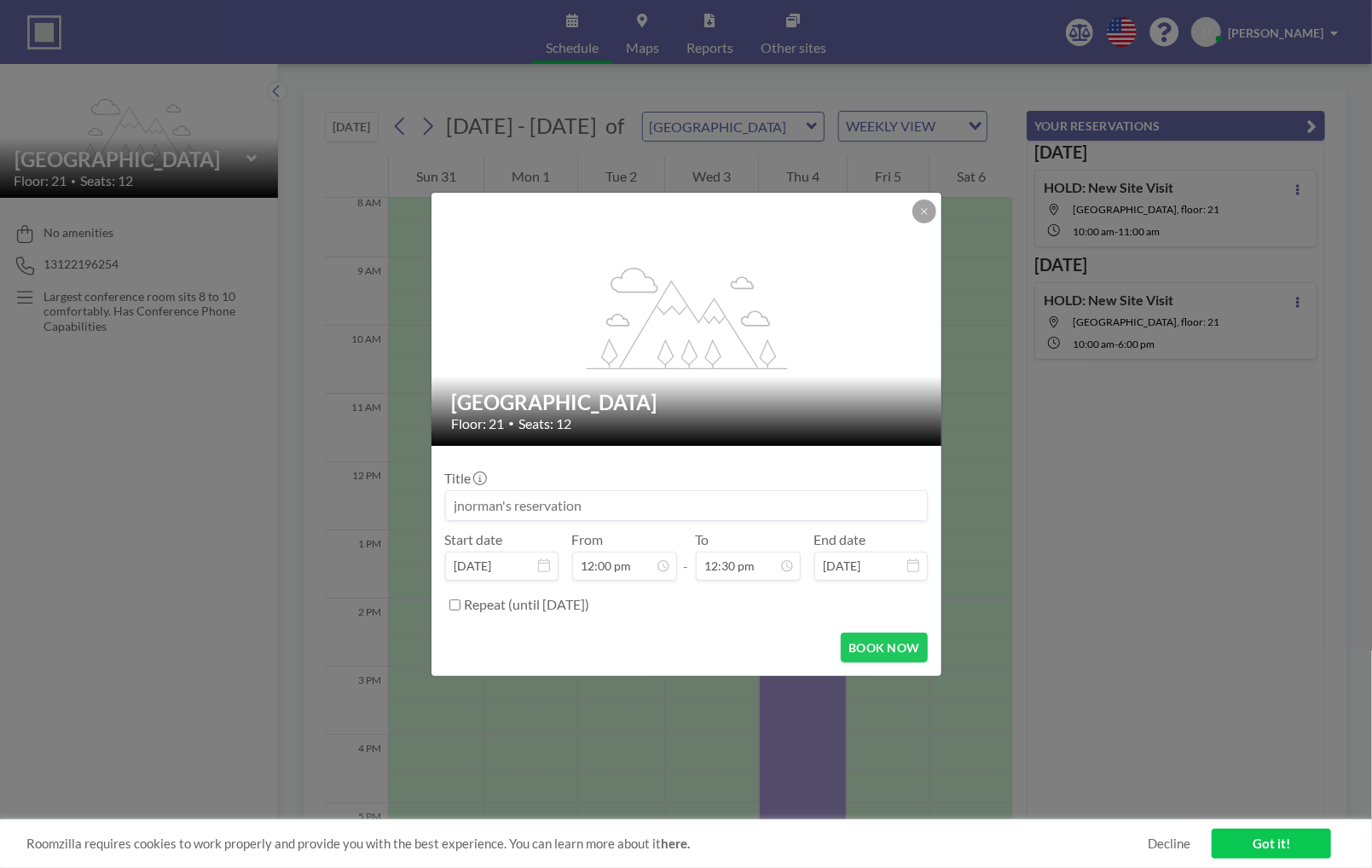
click at [626, 494] on input at bounding box center [686, 505] width 481 height 29
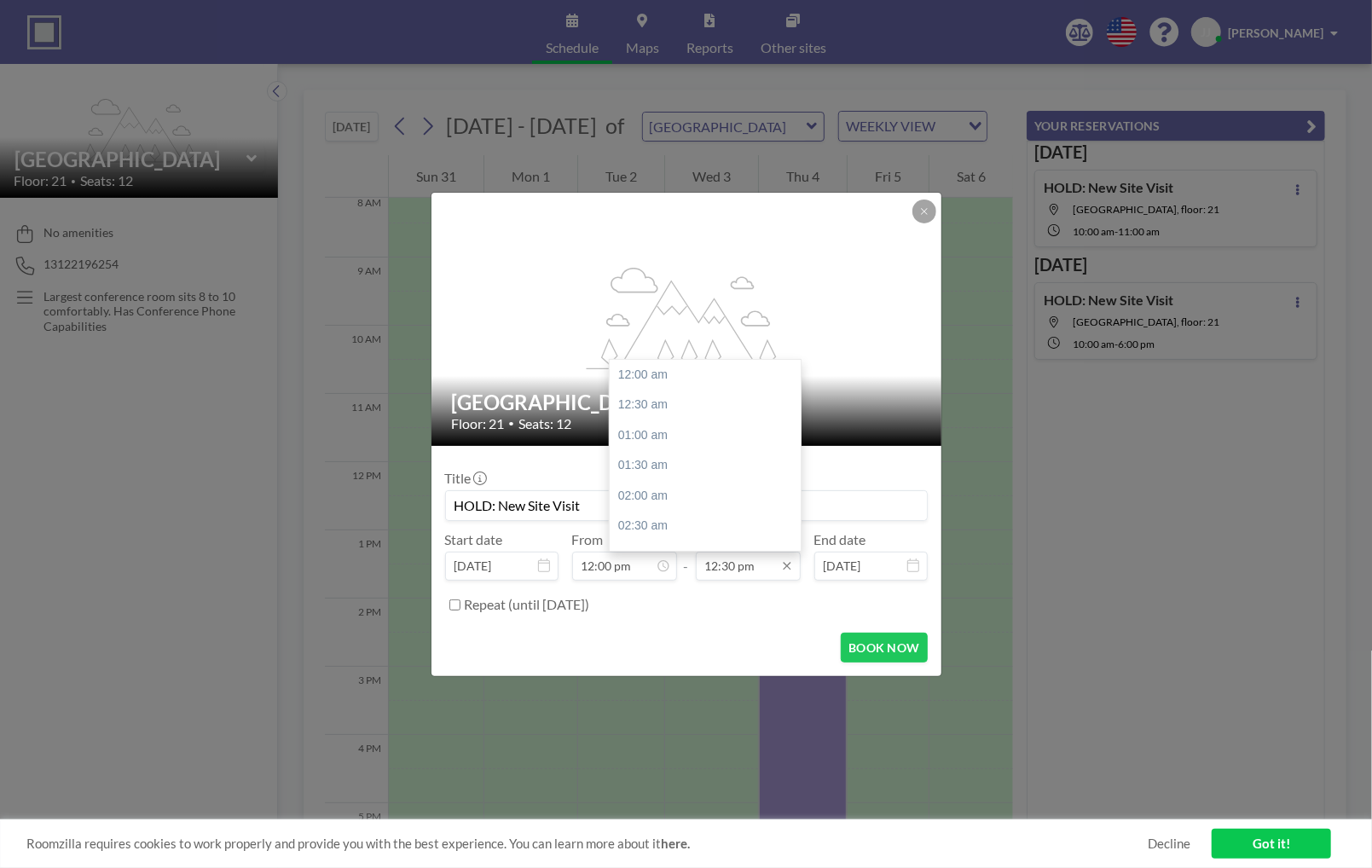
scroll to position [759, 0]
type input "HOLD: New Site Visit"
click at [771, 564] on input "12:30 pm" at bounding box center [749, 565] width 105 height 29
click at [661, 469] on div "06:00 pm" at bounding box center [709, 471] width 199 height 31
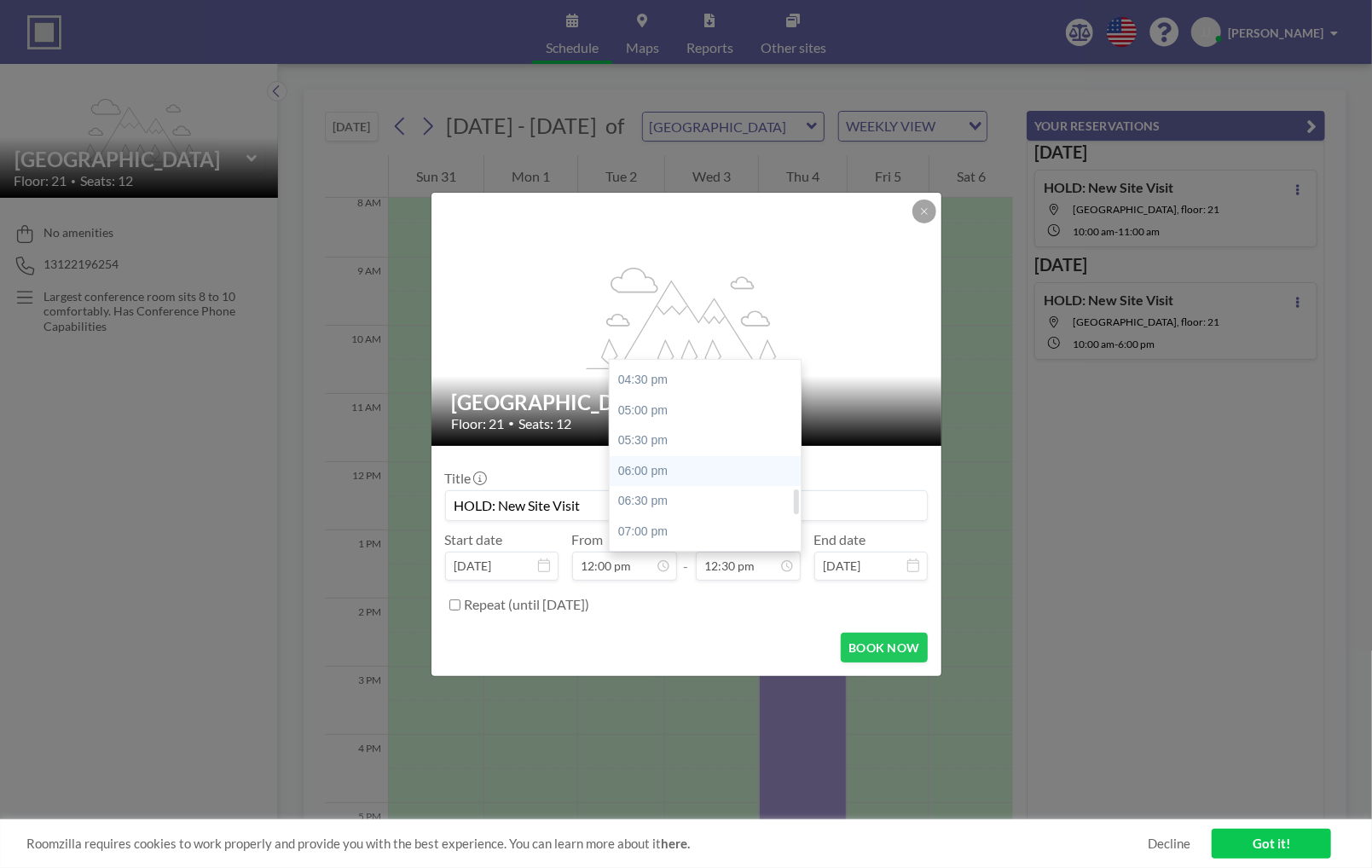
type input "06:00 pm"
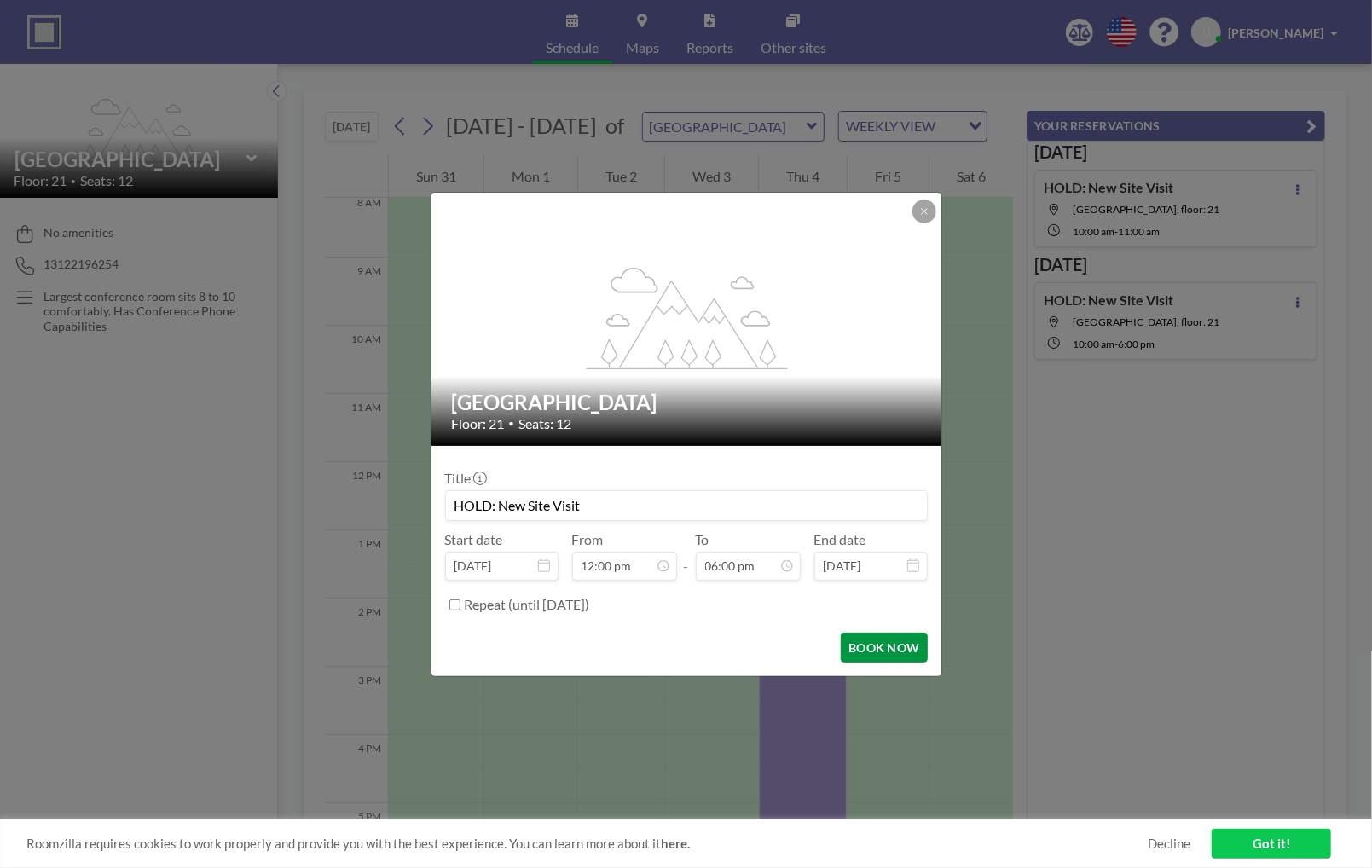
click at [872, 652] on button "BOOK NOW" at bounding box center [883, 648] width 86 height 30
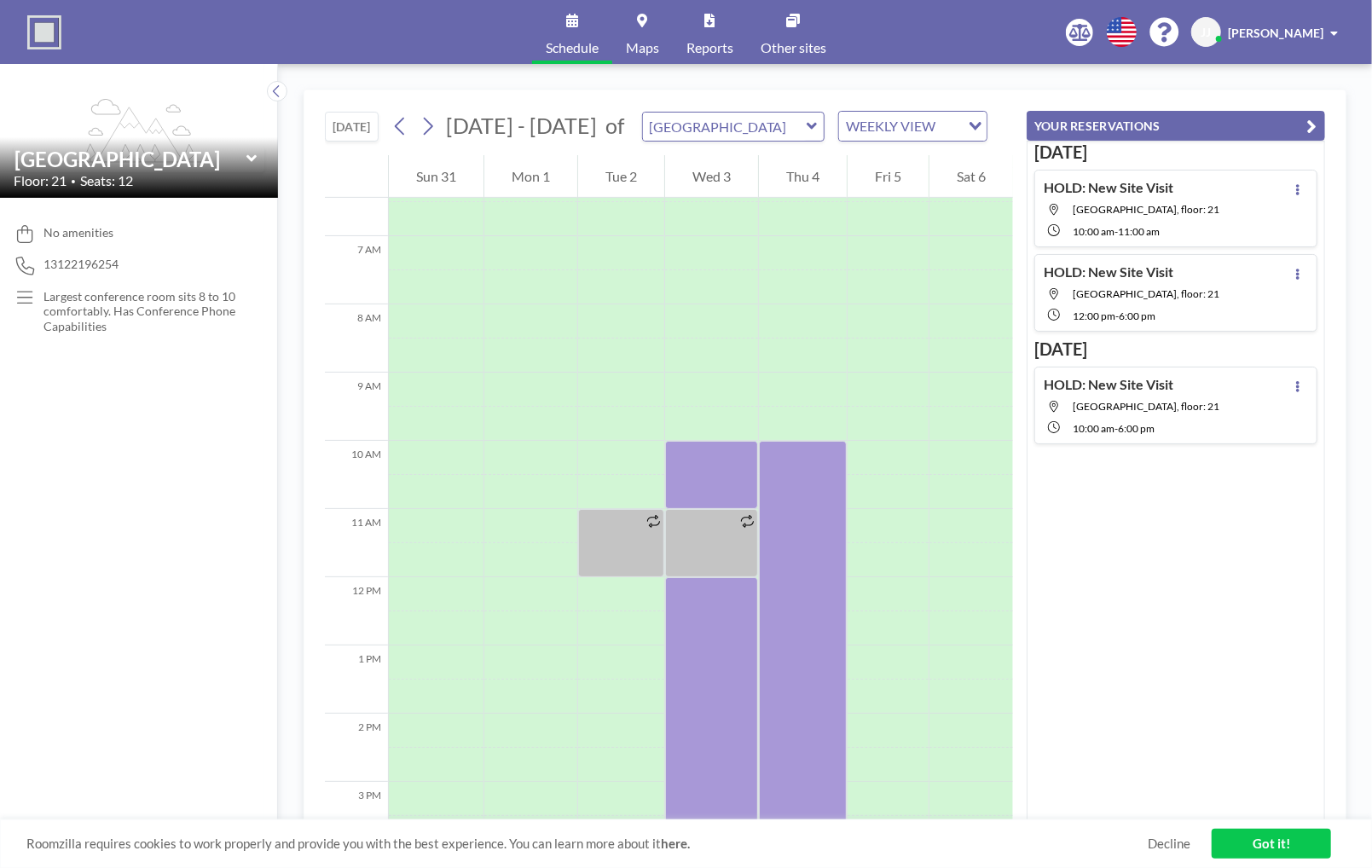
scroll to position [438, 0]
click at [676, 460] on div at bounding box center [711, 475] width 93 height 68
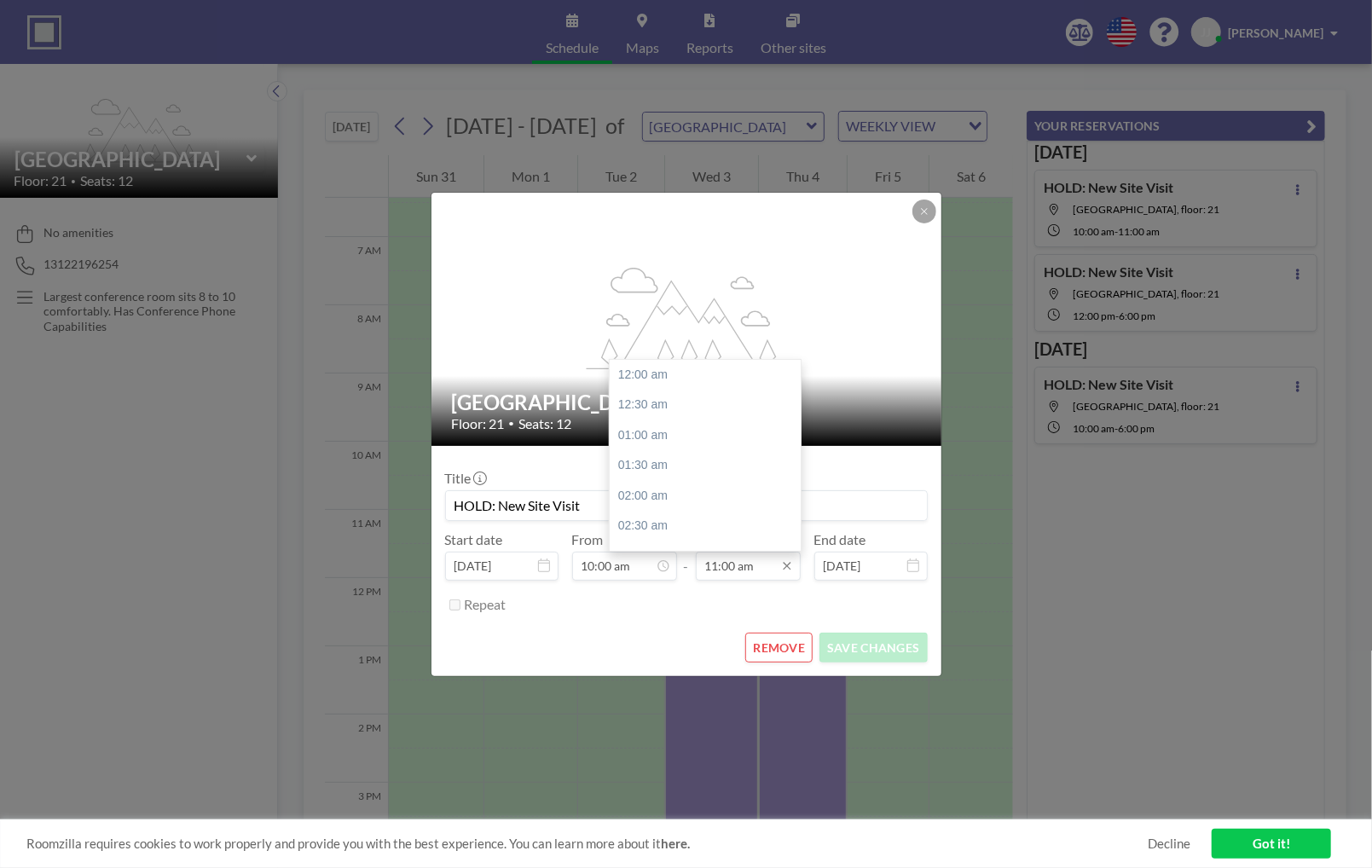
scroll to position [668, 0]
click at [727, 564] on input "11:00 am" at bounding box center [749, 565] width 105 height 29
click at [639, 438] on div "12:00 pm" at bounding box center [709, 435] width 199 height 31
type input "12:00 pm"
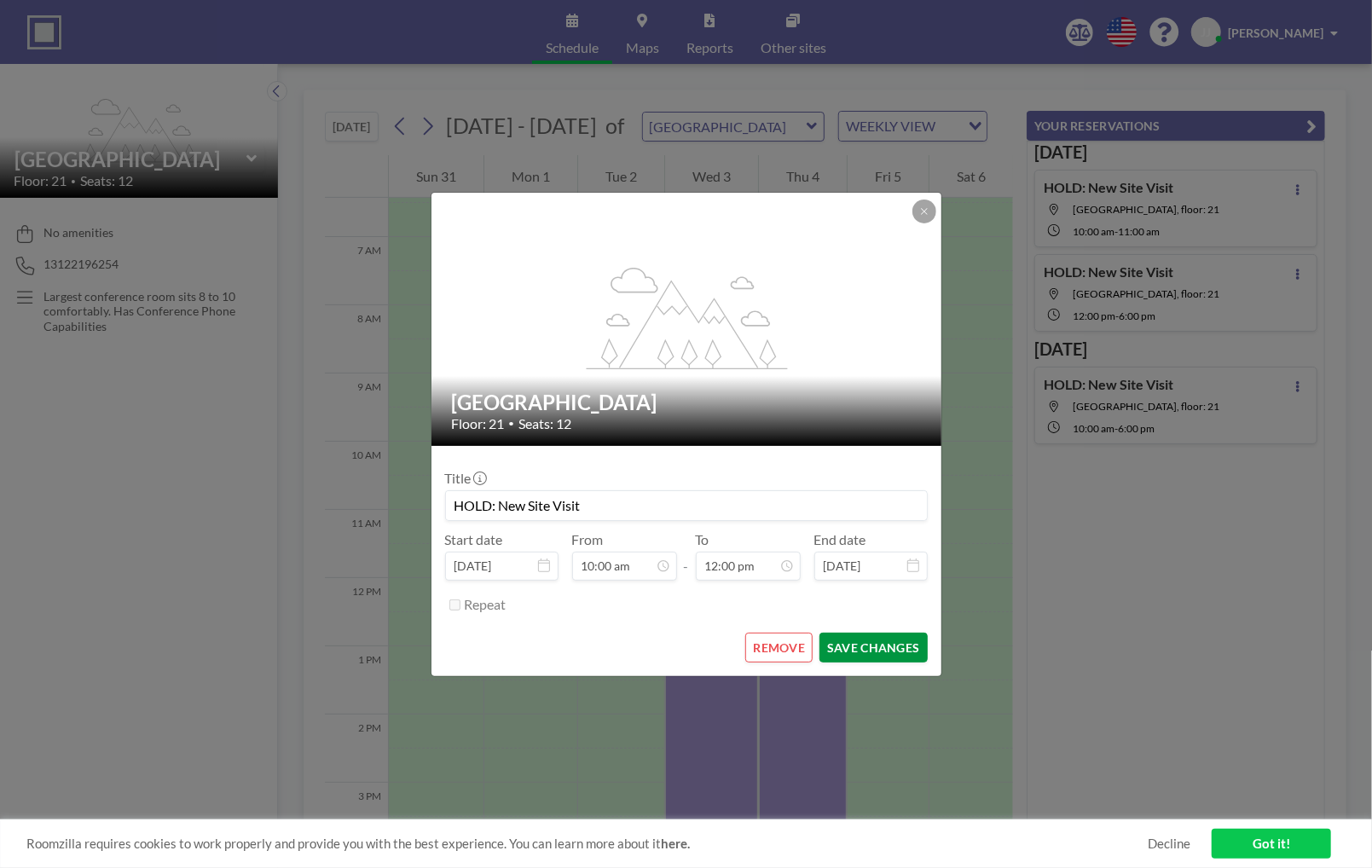
click at [863, 634] on button "SAVE CHANGES" at bounding box center [873, 648] width 108 height 30
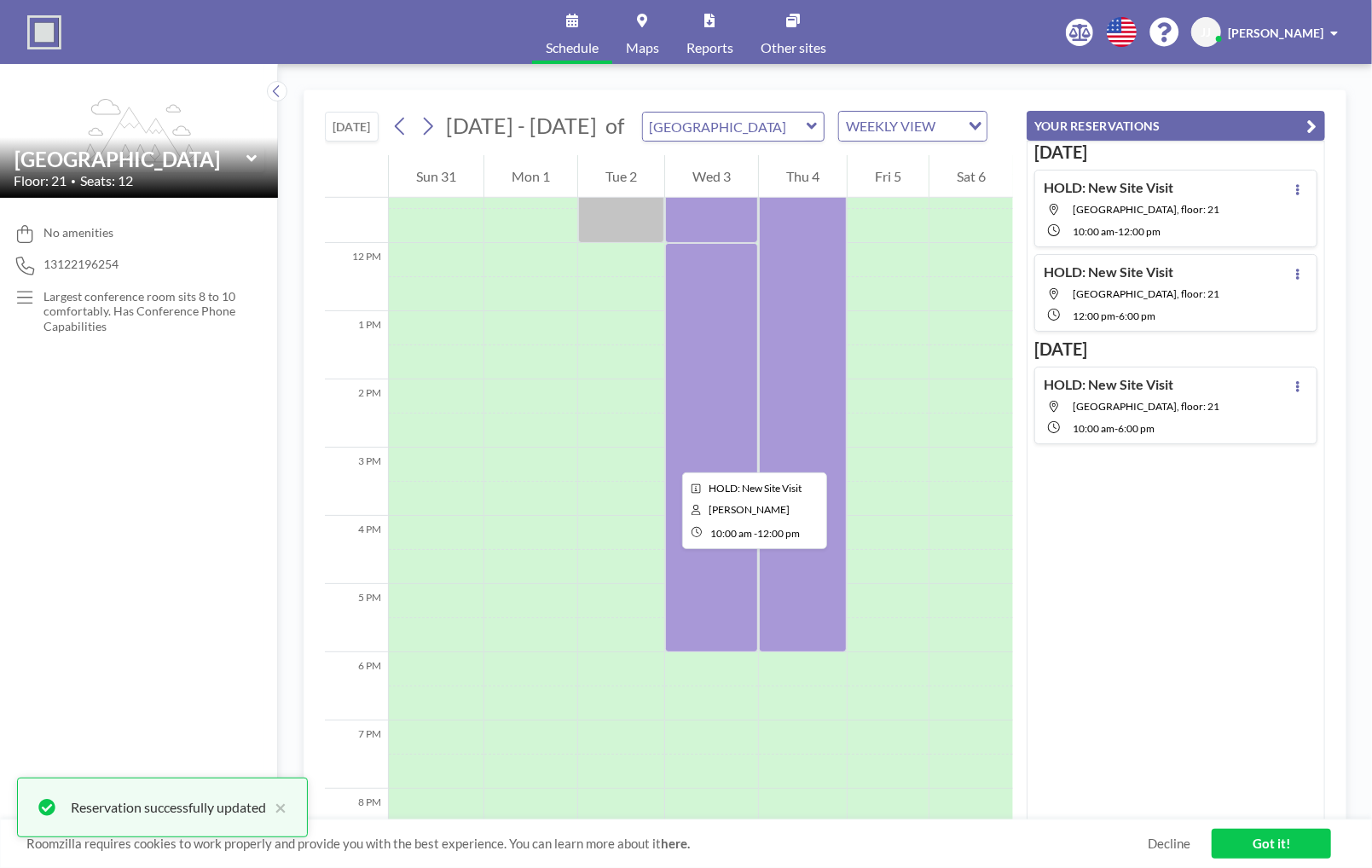
scroll to position [812, 0]
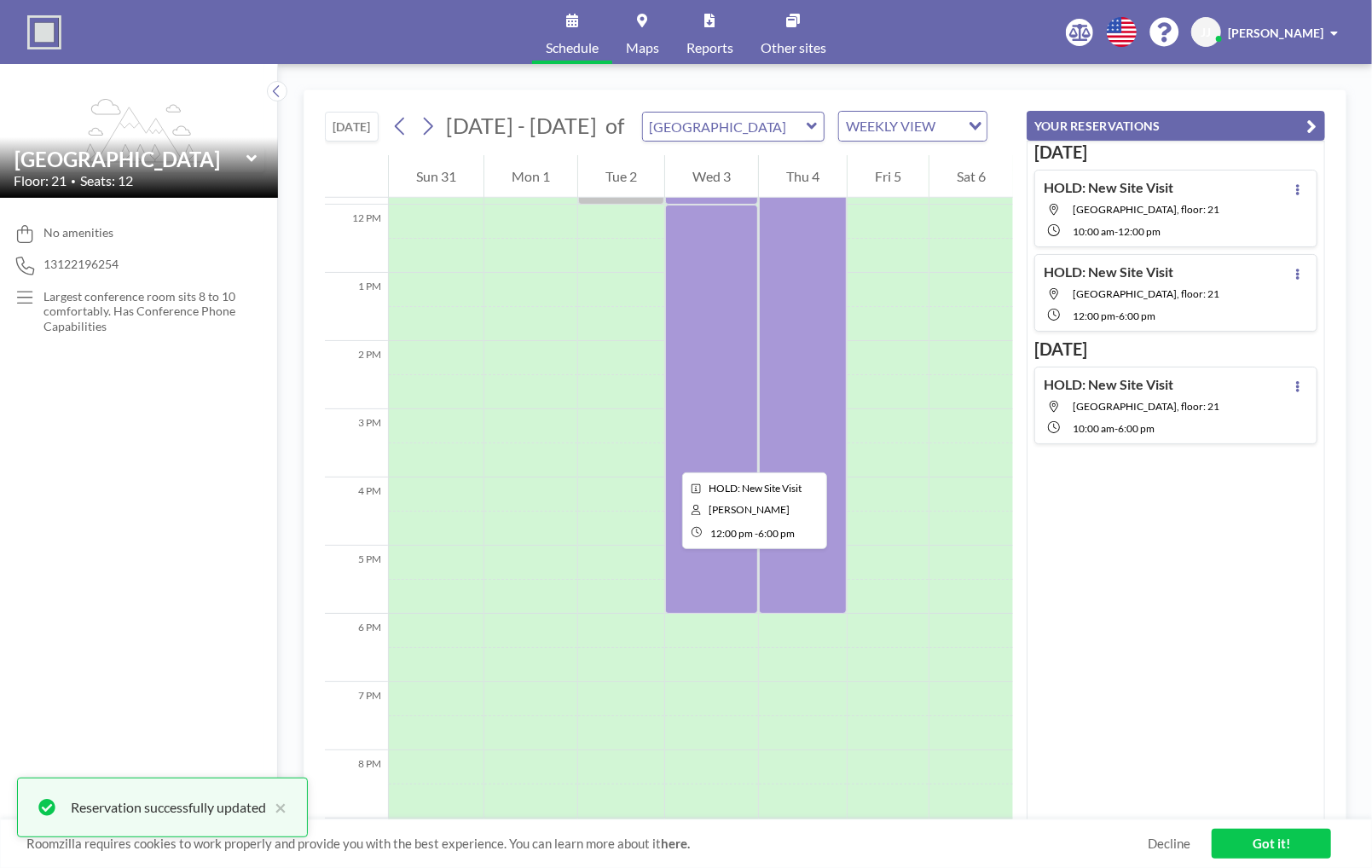
click at [669, 457] on div at bounding box center [711, 409] width 93 height 409
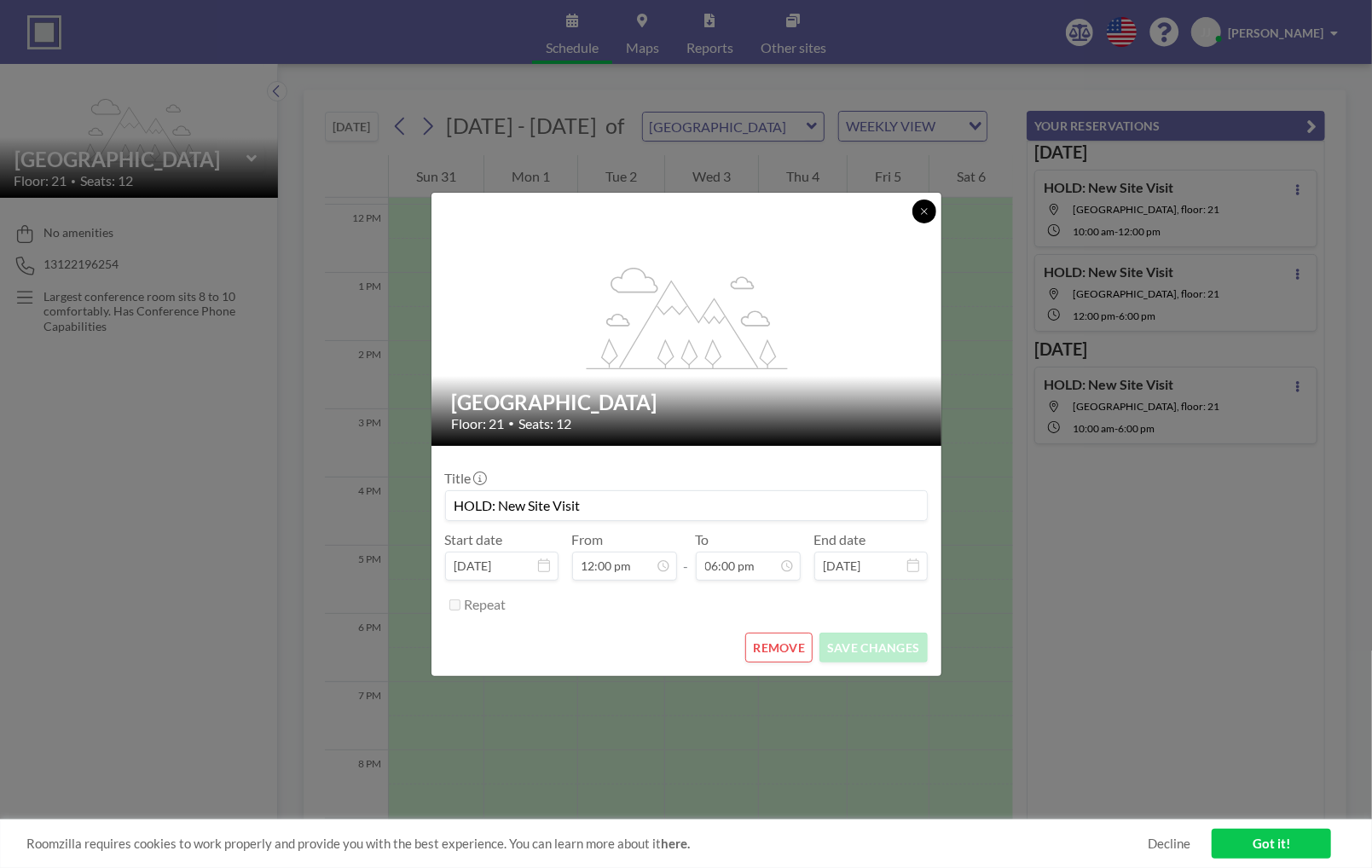
click at [923, 218] on button at bounding box center [924, 211] width 24 height 24
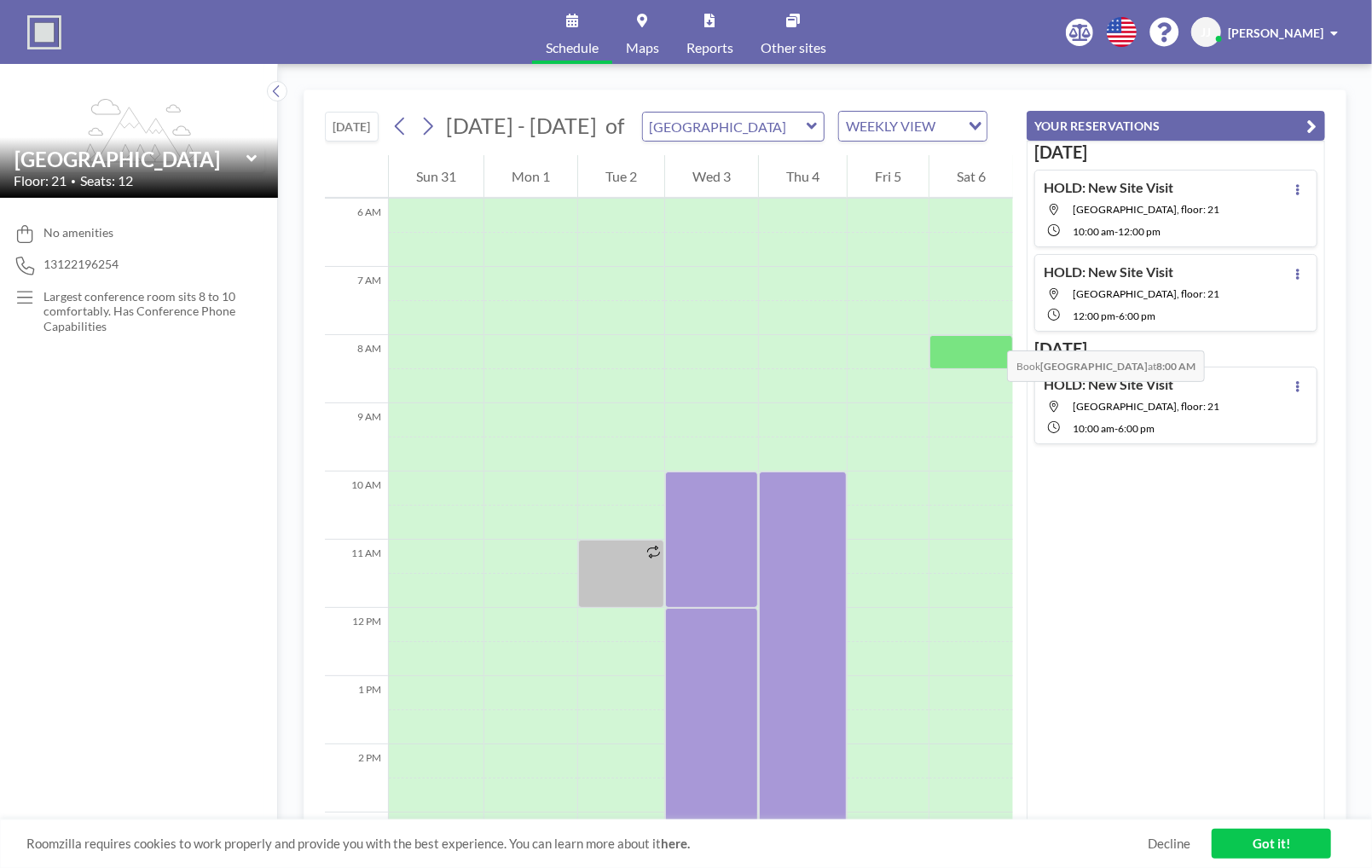
scroll to position [407, 0]
